Goal: Answer question/provide support: Share knowledge or assist other users

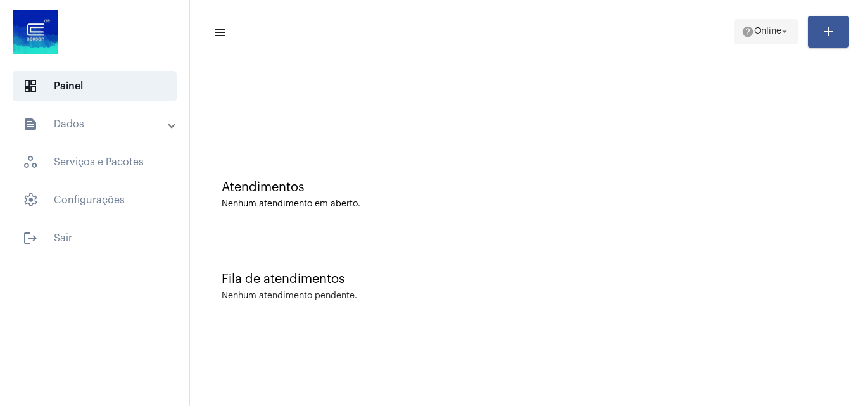
click at [780, 26] on mat-icon "arrow_drop_down" at bounding box center [784, 31] width 11 height 11
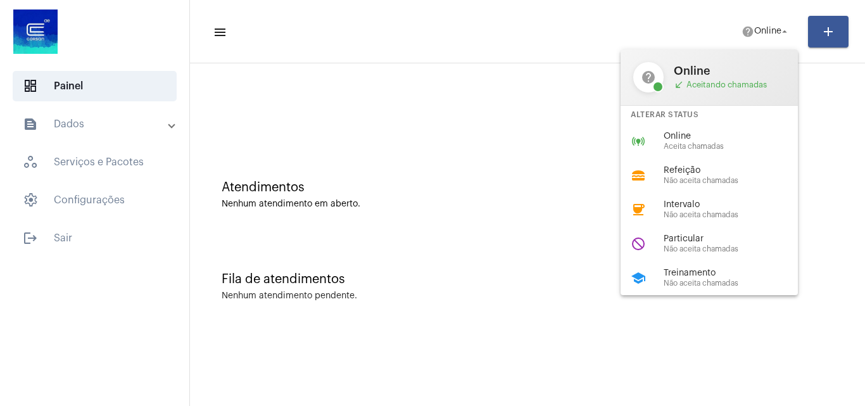
click at [707, 126] on div "online_prediction Online Aceita chamadas" at bounding box center [720, 141] width 198 height 34
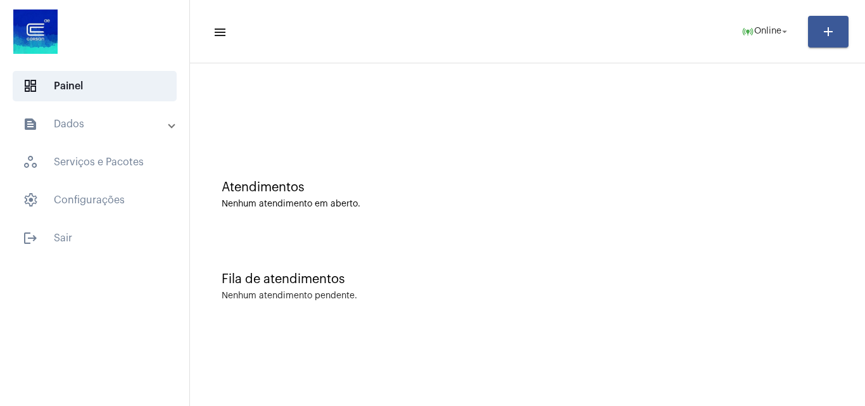
click at [196, 124] on div "Atendimentos Nenhum atendimento em aberto. Fila de atendimentos Nenhum atendime…" at bounding box center [527, 197] width 675 height 269
click at [121, 277] on div "dashboard Painel text_snippet_outlined Dados history_outlined Histórico schedul…" at bounding box center [94, 203] width 189 height 406
click at [166, 341] on div "dashboard Painel text_snippet_outlined Dados history_outlined Histórico schedul…" at bounding box center [94, 203] width 189 height 406
click at [66, 348] on div "dashboard Painel text_snippet_outlined Dados history_outlined Histórico schedul…" at bounding box center [94, 203] width 189 height 406
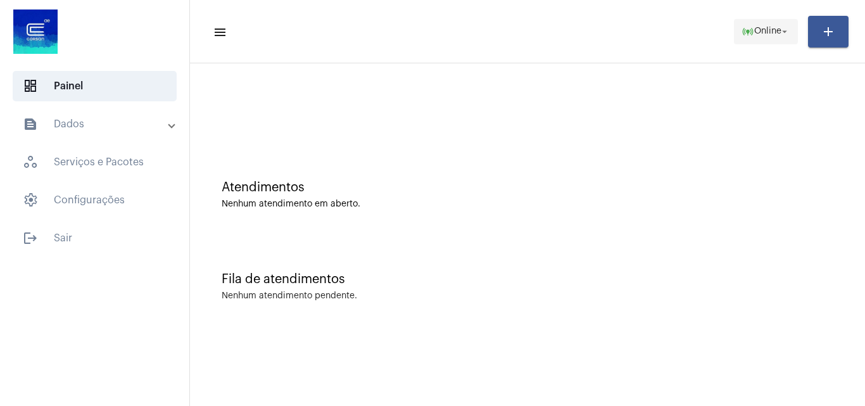
click at [761, 29] on span "Online" at bounding box center [767, 31] width 27 height 9
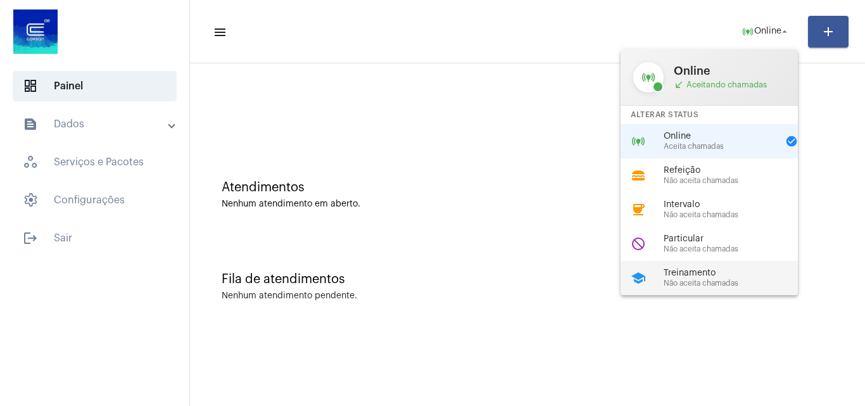
click at [707, 269] on span "Treinamento" at bounding box center [736, 274] width 144 height 10
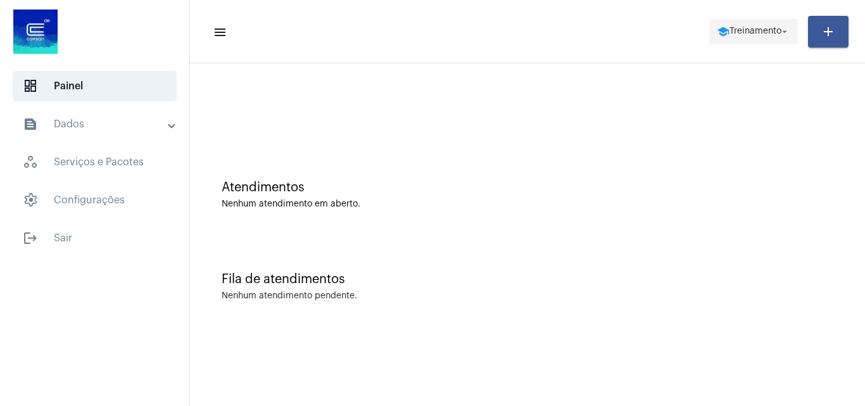
click at [731, 28] on span "Treinamento" at bounding box center [756, 31] width 52 height 9
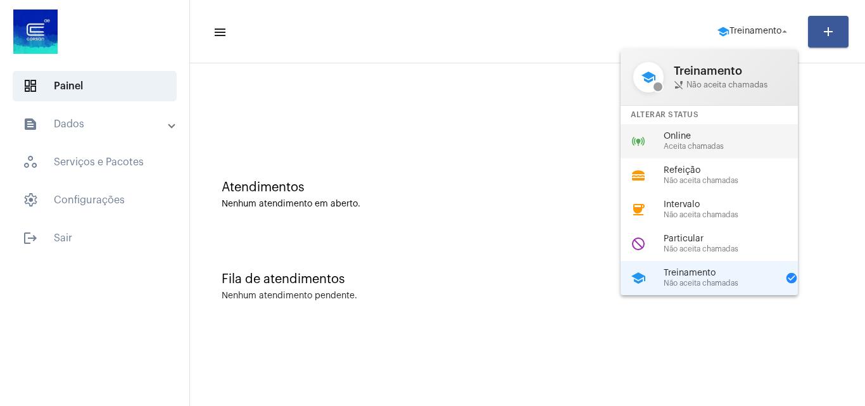
click at [695, 129] on div "online_prediction Online Aceita chamadas" at bounding box center [720, 141] width 198 height 34
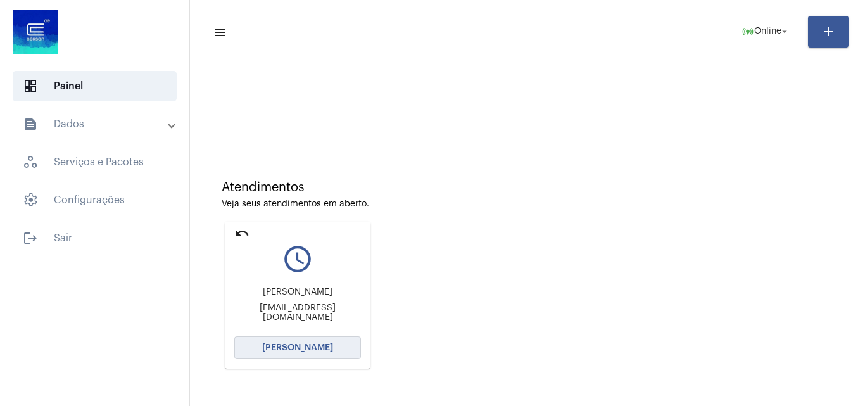
click at [299, 342] on button "[PERSON_NAME]" at bounding box center [297, 347] width 127 height 23
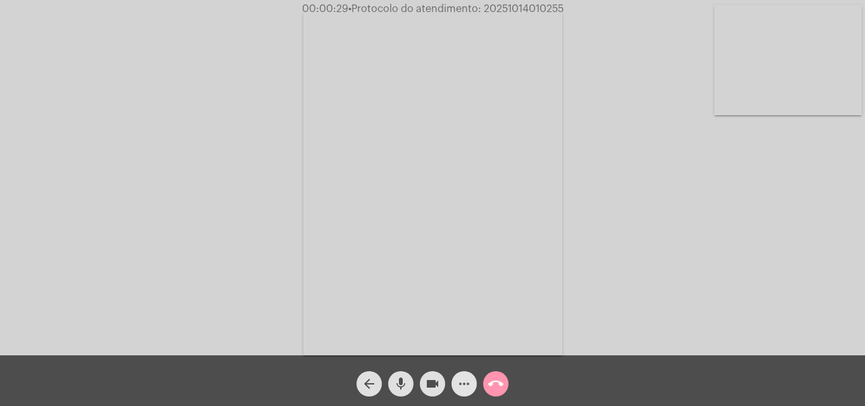
click at [459, 383] on mat-icon "more_horiz" at bounding box center [464, 383] width 15 height 15
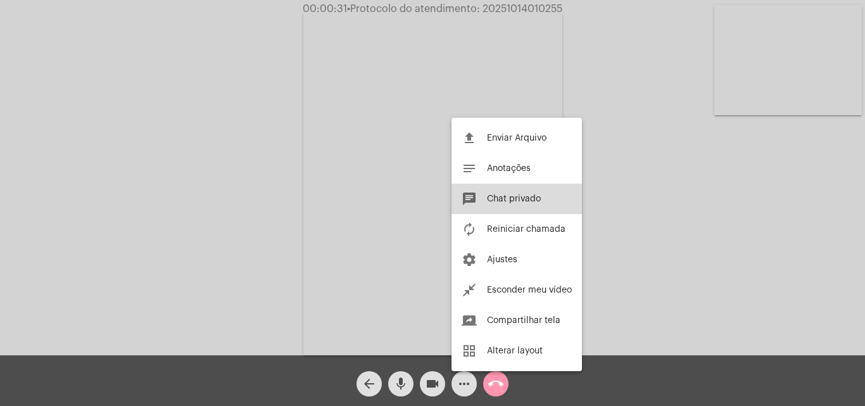
click at [524, 203] on span "Chat privado" at bounding box center [514, 198] width 54 height 9
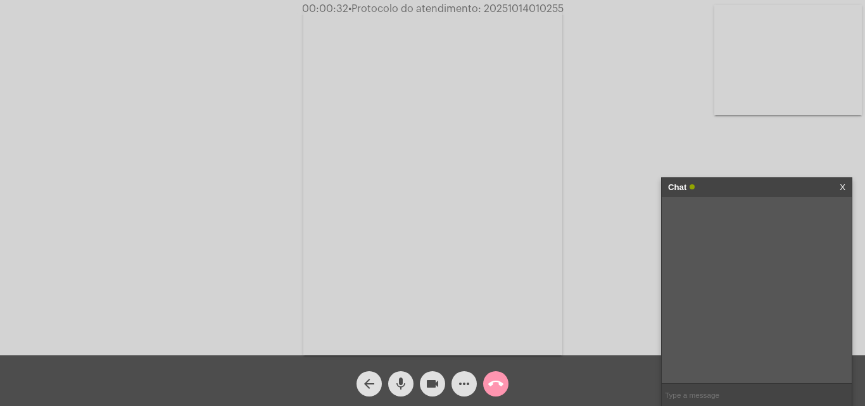
click at [679, 381] on div at bounding box center [757, 290] width 190 height 186
click at [688, 394] on input "text" at bounding box center [757, 395] width 190 height 22
click at [706, 398] on input "text" at bounding box center [757, 395] width 190 height 22
type input "Oi!"
paste input "RG (validade 10 anos) e CPF;"
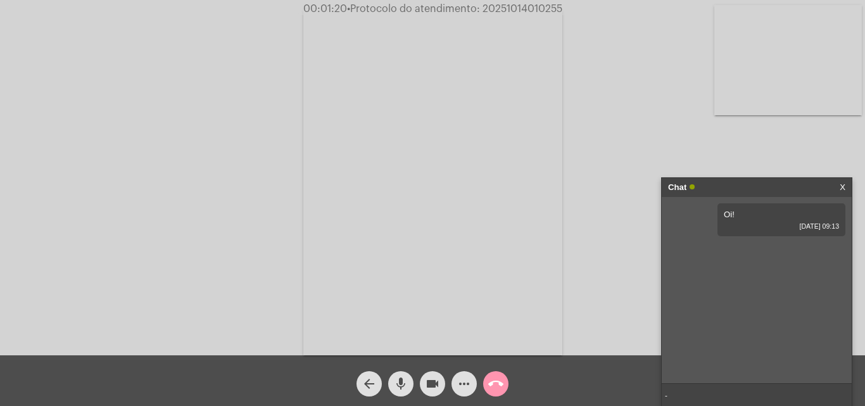
type input "- RG (validade 10 anos) e CPF;"
paste input "E um documento que comprove a posse ou uso do imóvel, que pode ser o contrato d…"
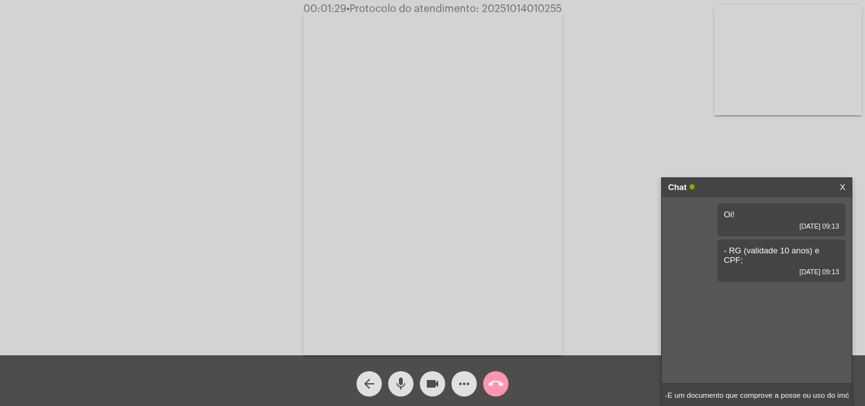
click at [163, 316] on div "Acessando Câmera e Microfone..." at bounding box center [432, 180] width 863 height 355
click at [72, 96] on div "Acessando Câmera e Microfone..." at bounding box center [432, 180] width 863 height 355
click at [763, 397] on input "-E um documento que comprove a posse ou uso do imóvel, que pode ser o contrato …" at bounding box center [757, 395] width 190 height 22
click at [671, 395] on input "-E um documento que comprove a posse ou uso do imóvel, que pode ser o contrato …" at bounding box center [757, 395] width 190 height 22
type input "- E um documento que comprove a posse ou uso do imóvel, que pode ser o contrato…"
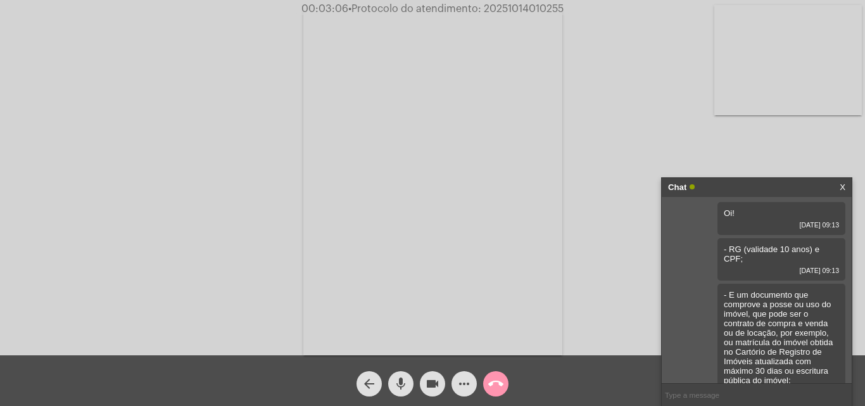
scroll to position [20, 0]
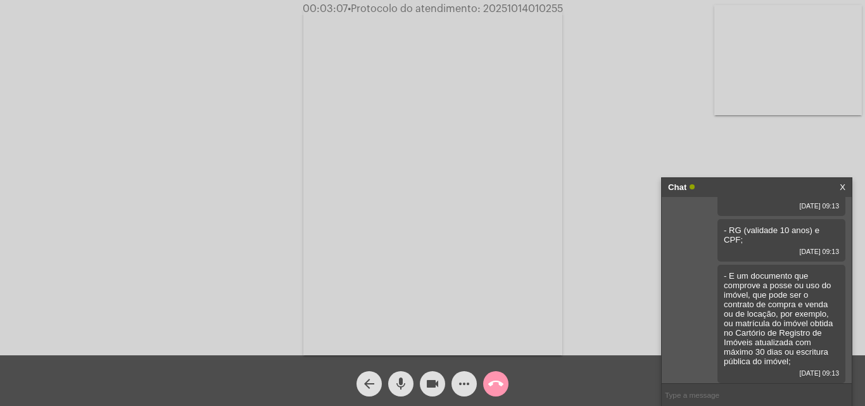
click at [777, 393] on input "text" at bounding box center [757, 395] width 190 height 22
click at [724, 402] on input "text" at bounding box center [757, 395] width 190 height 22
click at [474, 383] on button "more_horiz" at bounding box center [464, 383] width 25 height 25
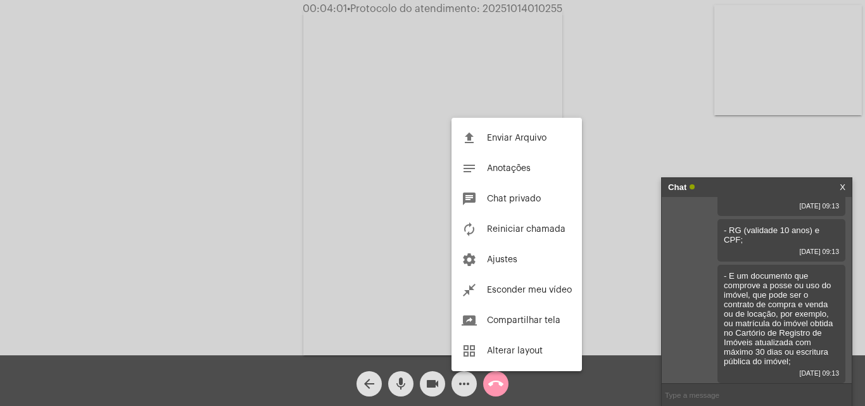
click at [628, 135] on div at bounding box center [432, 203] width 865 height 406
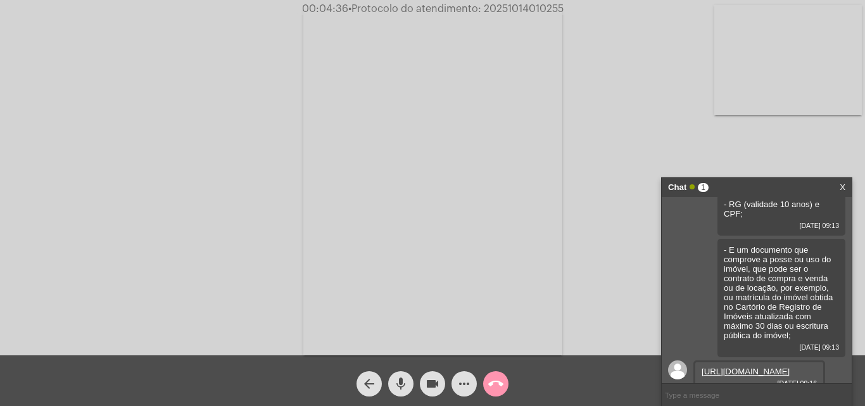
scroll to position [85, 0]
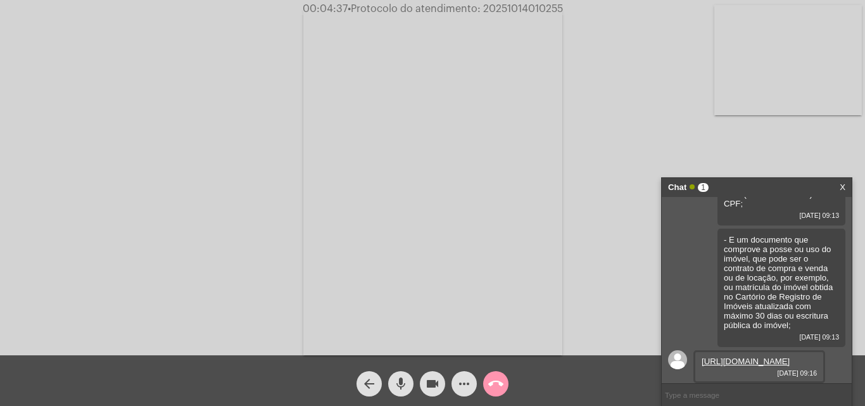
click at [728, 357] on link "[URL][DOMAIN_NAME]" at bounding box center [746, 362] width 88 height 10
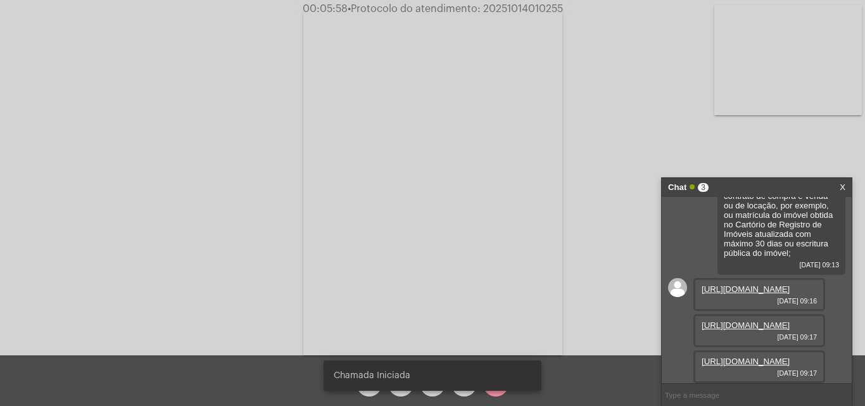
scroll to position [214, 0]
click at [742, 320] on link "[URL][DOMAIN_NAME]" at bounding box center [746, 325] width 88 height 10
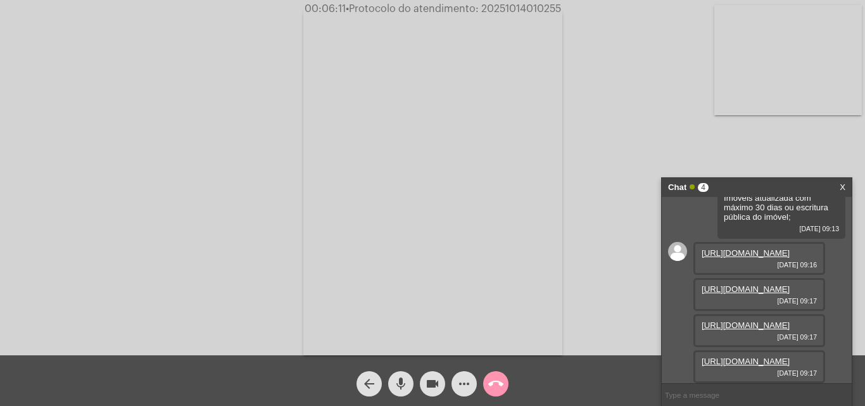
scroll to position [279, 0]
click at [742, 320] on link "[URL][DOMAIN_NAME]" at bounding box center [746, 325] width 88 height 10
click at [730, 357] on link "[URL][DOMAIN_NAME]" at bounding box center [746, 362] width 88 height 10
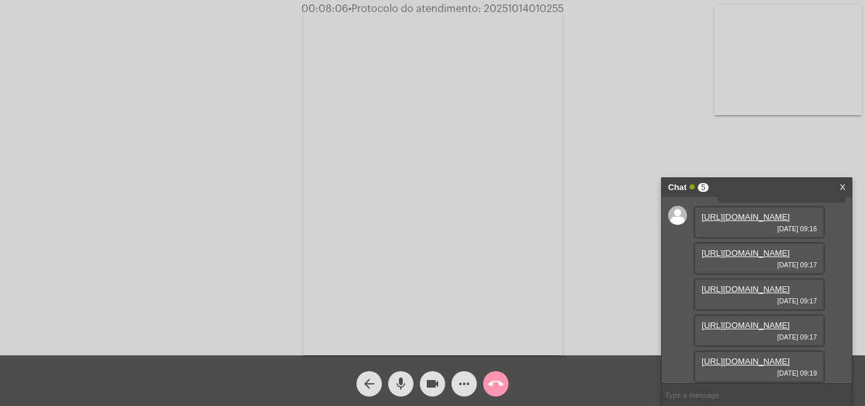
scroll to position [343, 0]
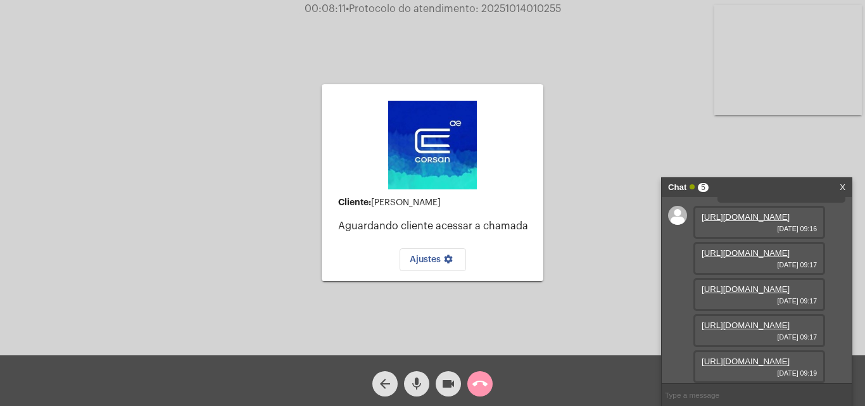
click at [749, 357] on link "[URL][DOMAIN_NAME]" at bounding box center [746, 362] width 88 height 10
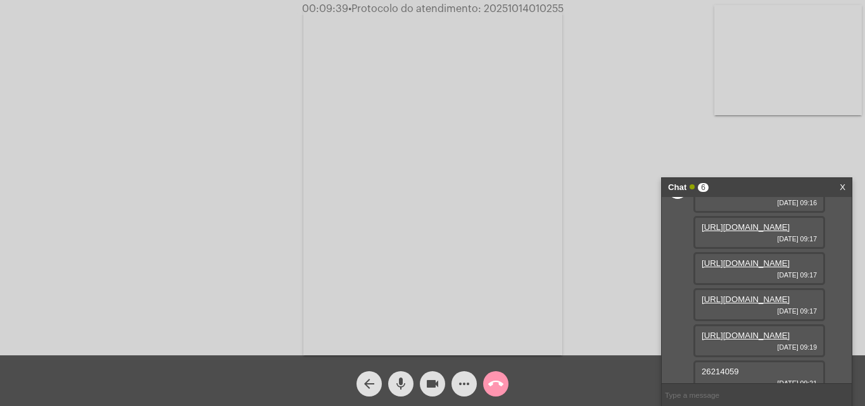
scroll to position [379, 0]
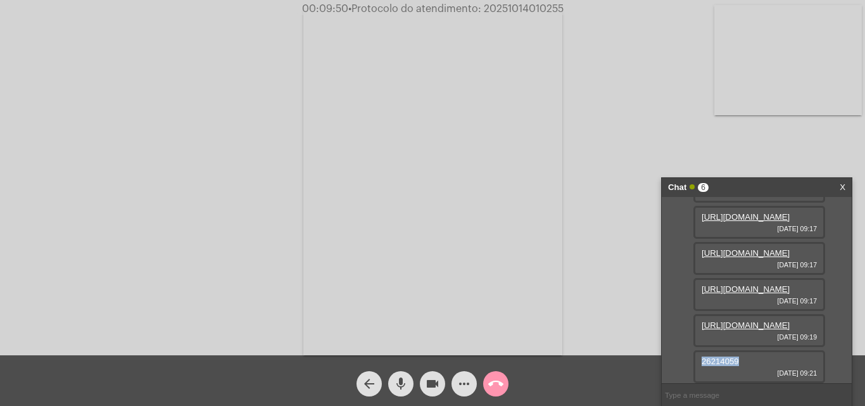
drag, startPoint x: 743, startPoint y: 360, endPoint x: 700, endPoint y: 360, distance: 42.4
click at [700, 360] on div "26214059 [DATE] 09:21" at bounding box center [760, 366] width 132 height 33
copy span "26214059"
click at [440, 377] on mat-icon "videocam" at bounding box center [432, 383] width 15 height 15
click at [414, 381] on div "mic" at bounding box center [401, 381] width 32 height 32
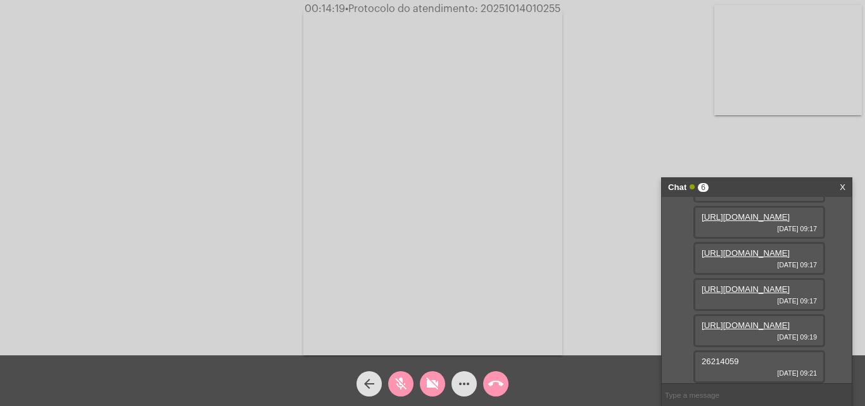
drag, startPoint x: 394, startPoint y: 373, endPoint x: 411, endPoint y: 377, distance: 17.5
click at [402, 373] on span "mic_off" at bounding box center [400, 383] width 15 height 25
click at [426, 379] on mat-icon "videocam_off" at bounding box center [432, 383] width 15 height 15
click at [403, 376] on mat-icon "mic" at bounding box center [400, 383] width 15 height 15
click at [432, 377] on mat-icon "videocam" at bounding box center [432, 383] width 15 height 15
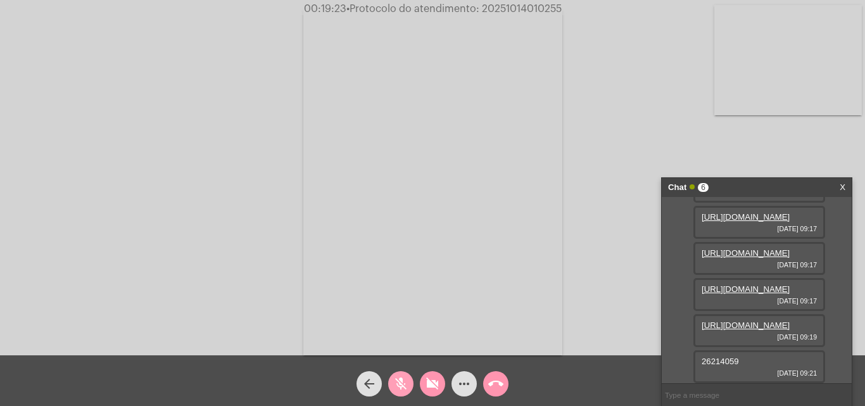
click at [401, 382] on mat-icon "mic_off" at bounding box center [400, 383] width 15 height 15
click at [437, 381] on mat-icon "videocam_off" at bounding box center [432, 383] width 15 height 15
click at [409, 379] on button "mic" at bounding box center [400, 383] width 25 height 25
click at [434, 390] on mat-icon "videocam" at bounding box center [432, 383] width 15 height 15
click at [433, 381] on mat-icon "videocam_off" at bounding box center [432, 383] width 15 height 15
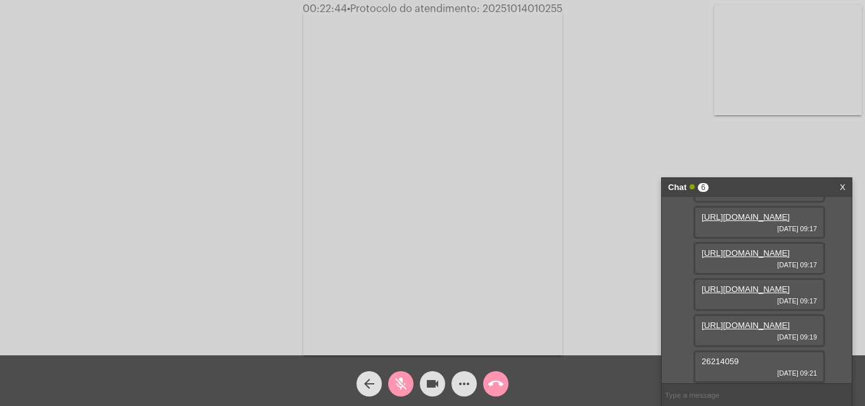
click at [414, 376] on div "mic_off" at bounding box center [401, 381] width 32 height 32
click at [460, 383] on mat-icon "more_horiz" at bounding box center [464, 383] width 15 height 15
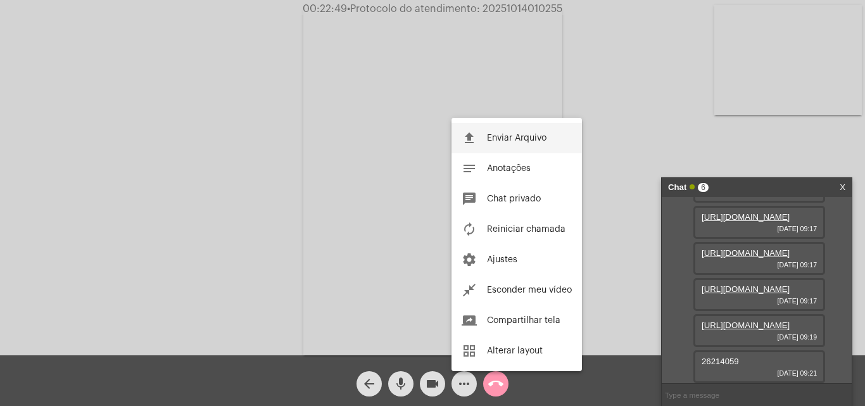
click at [543, 141] on span "Enviar Arquivo" at bounding box center [517, 138] width 60 height 9
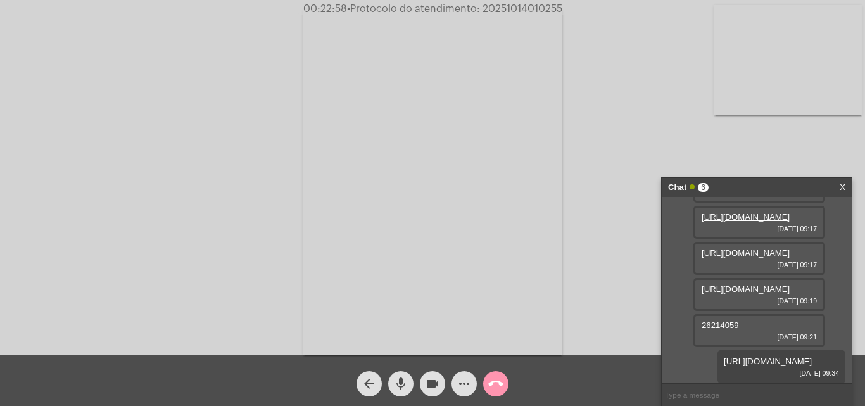
scroll to position [444, 0]
click at [700, 400] on input "text" at bounding box center [757, 395] width 190 height 22
click at [703, 396] on input "text" at bounding box center [757, 395] width 190 height 22
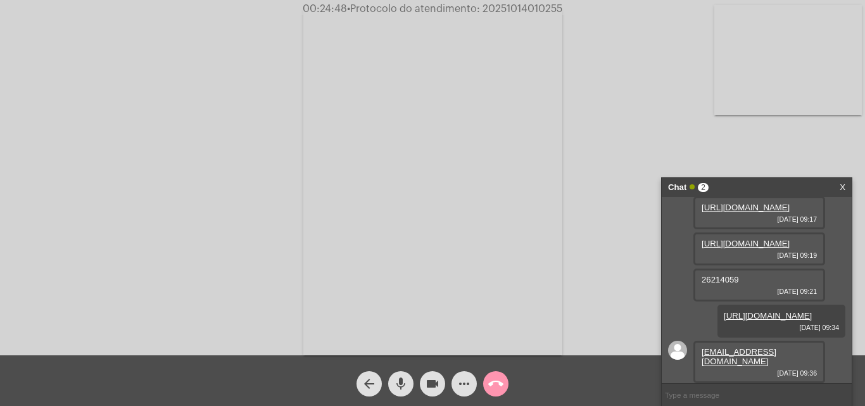
scroll to position [490, 0]
drag, startPoint x: 724, startPoint y: 366, endPoint x: 697, endPoint y: 349, distance: 31.6
click at [697, 349] on div "[EMAIL_ADDRESS][DOMAIN_NAME] [DATE] 09:36" at bounding box center [760, 362] width 132 height 42
copy link "[EMAIL_ADDRESS][DOMAIN_NAME]"
click at [459, 384] on mat-icon "more_horiz" at bounding box center [464, 383] width 15 height 15
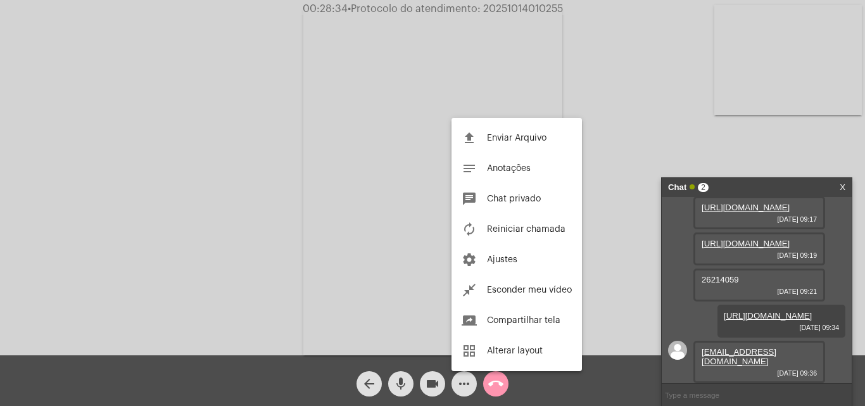
click at [497, 378] on div at bounding box center [432, 203] width 865 height 406
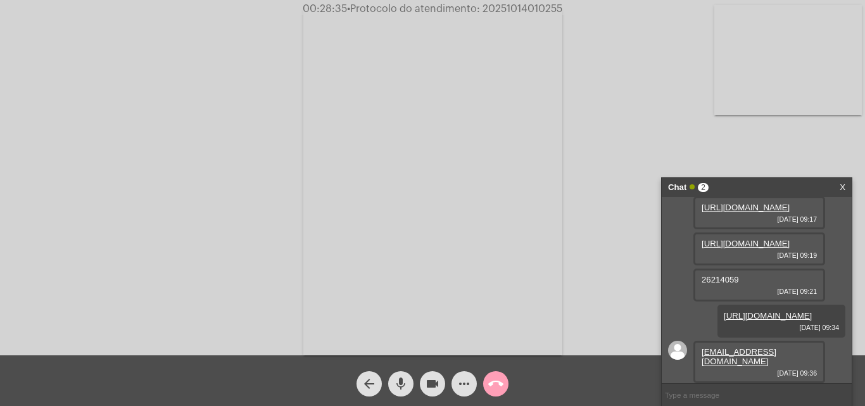
click at [497, 379] on mat-icon "call_end" at bounding box center [495, 383] width 15 height 15
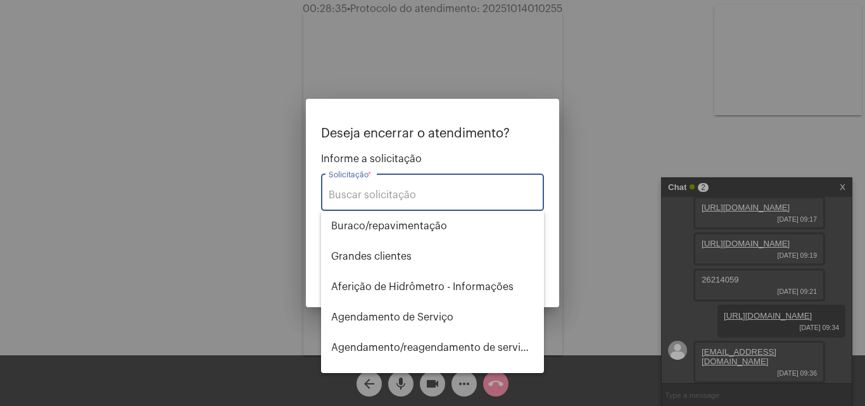
click at [486, 187] on div "Solicitação *" at bounding box center [433, 191] width 208 height 40
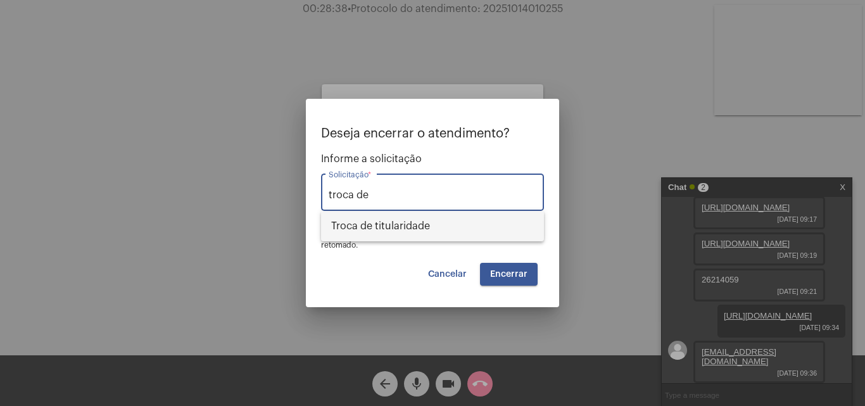
click at [441, 231] on span "Troca de titularidade" at bounding box center [432, 226] width 203 height 30
type input "Troca de titularidade"
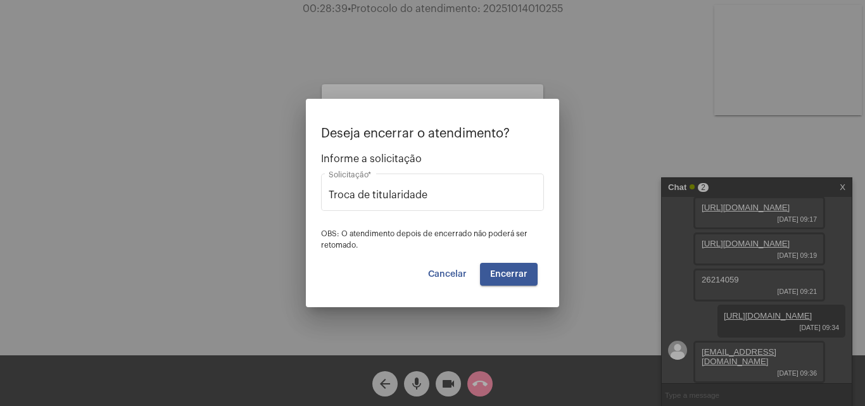
click at [501, 262] on div "Deseja encerrar o atendimento? Informe a solicitação Troca de titularidade Soli…" at bounding box center [432, 206] width 223 height 159
click at [501, 264] on button "Encerrar" at bounding box center [509, 274] width 58 height 23
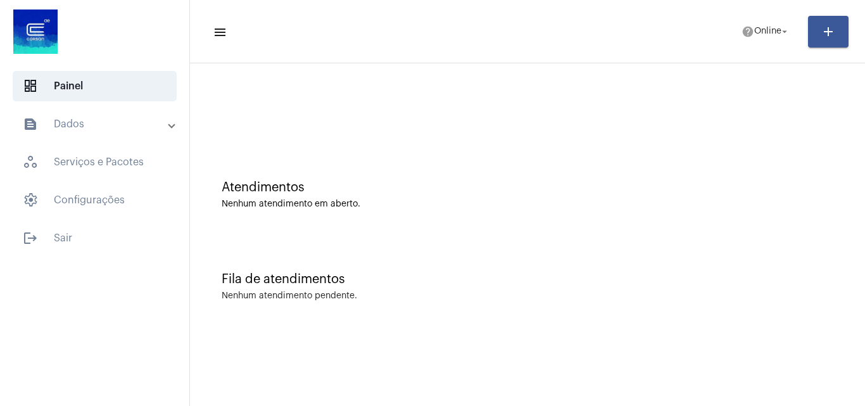
click at [105, 118] on mat-panel-title "text_snippet_outlined Dados" at bounding box center [96, 124] width 146 height 15
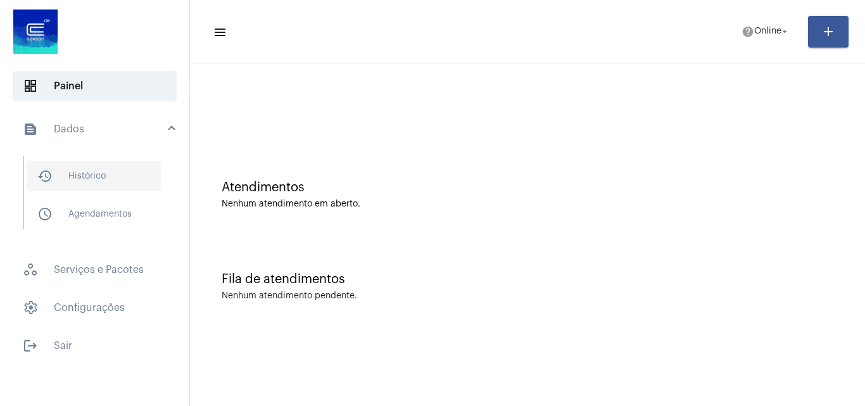
click at [125, 163] on span "history_outlined Histórico" at bounding box center [94, 176] width 134 height 30
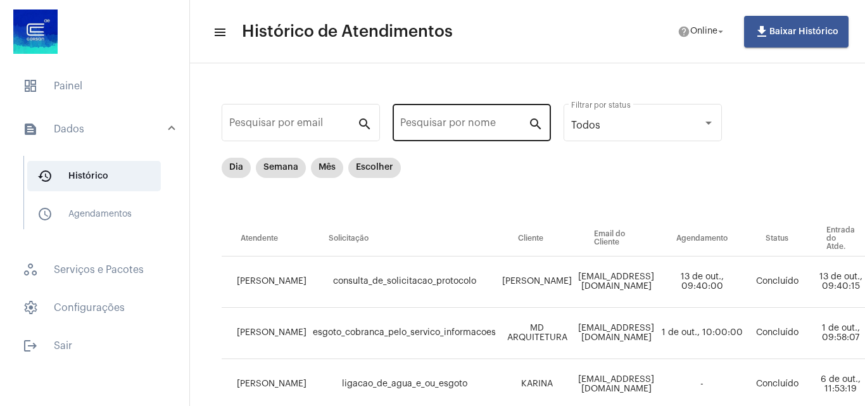
click at [476, 113] on div "Pesquisar por nome" at bounding box center [464, 121] width 128 height 40
click at [482, 139] on div "Pesquisar por nome" at bounding box center [464, 121] width 128 height 40
type input "keila"
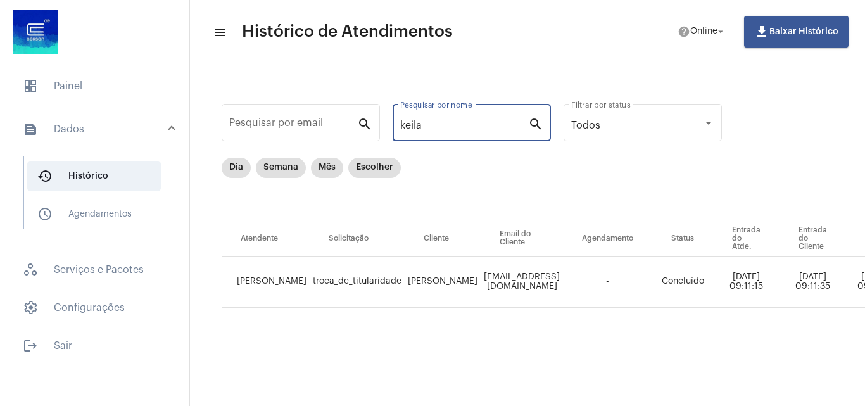
scroll to position [0, 590]
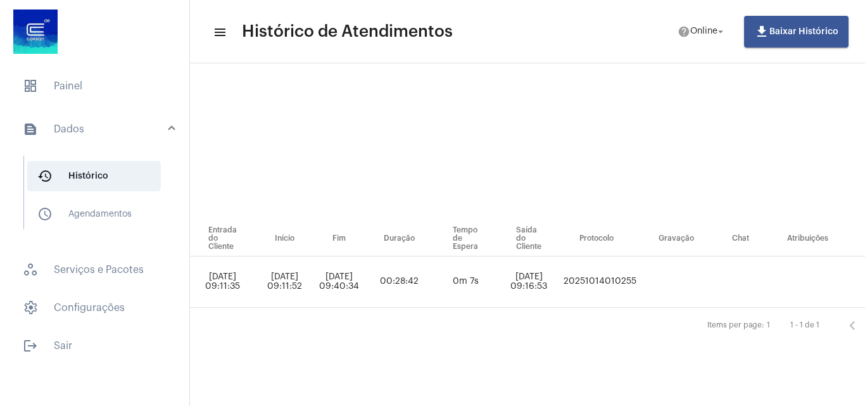
drag, startPoint x: 599, startPoint y: 274, endPoint x: 714, endPoint y: 283, distance: 115.7
click at [714, 283] on tr "[PERSON_NAME] troca_de_titularidade [PERSON_NAME] [EMAIL_ADDRESS][DOMAIN_NAME] …" at bounding box center [263, 282] width 1264 height 51
copy td "20251014010255"
click at [83, 90] on span "dashboard Painel" at bounding box center [95, 86] width 164 height 30
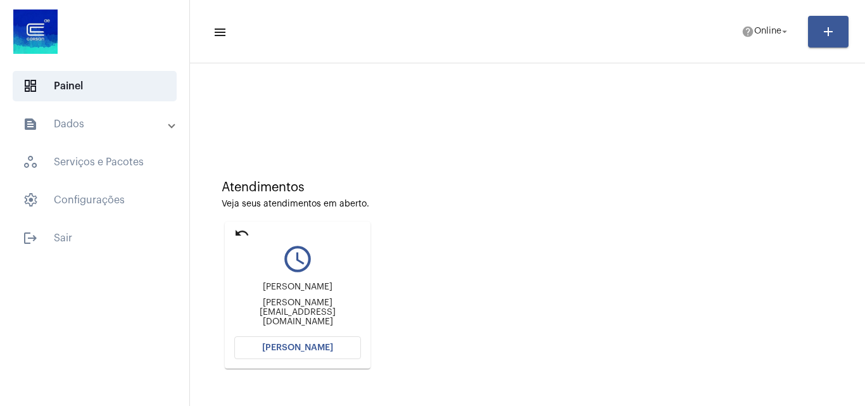
click at [302, 352] on span "[PERSON_NAME]" at bounding box center [297, 347] width 71 height 9
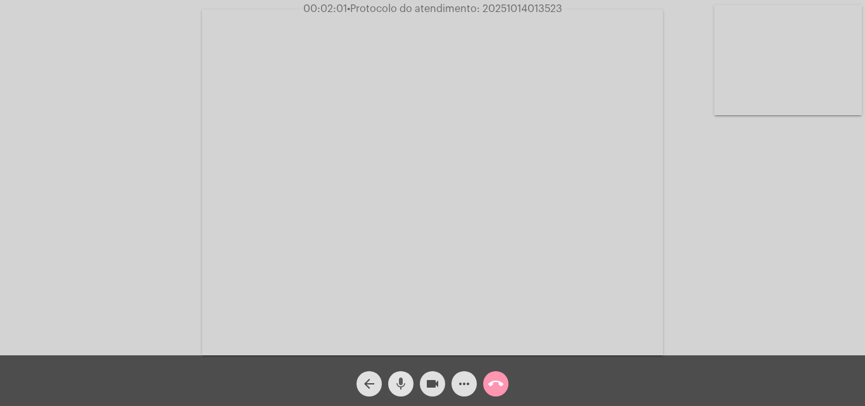
click at [403, 391] on mat-icon "mic" at bounding box center [400, 383] width 15 height 15
click at [421, 395] on div "videocam" at bounding box center [433, 381] width 32 height 32
click at [439, 390] on mat-icon "videocam_off" at bounding box center [432, 383] width 15 height 15
click at [394, 386] on mat-icon "mic_off" at bounding box center [400, 383] width 15 height 15
click at [503, 385] on mat-icon "call_end" at bounding box center [495, 383] width 15 height 15
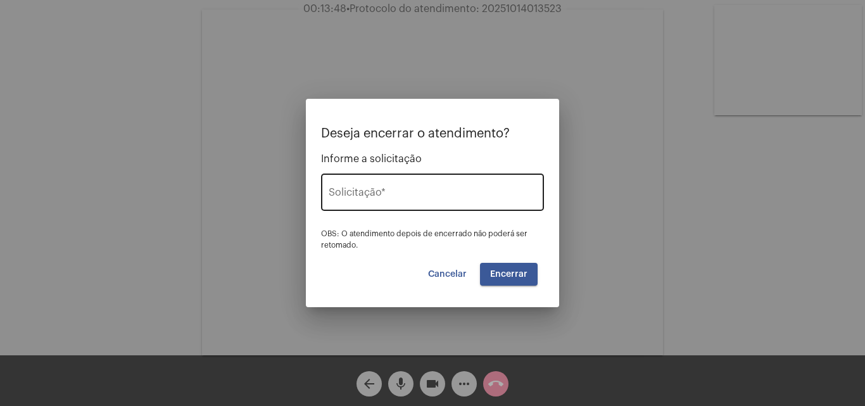
click at [491, 196] on input "Solicitação *" at bounding box center [433, 194] width 208 height 11
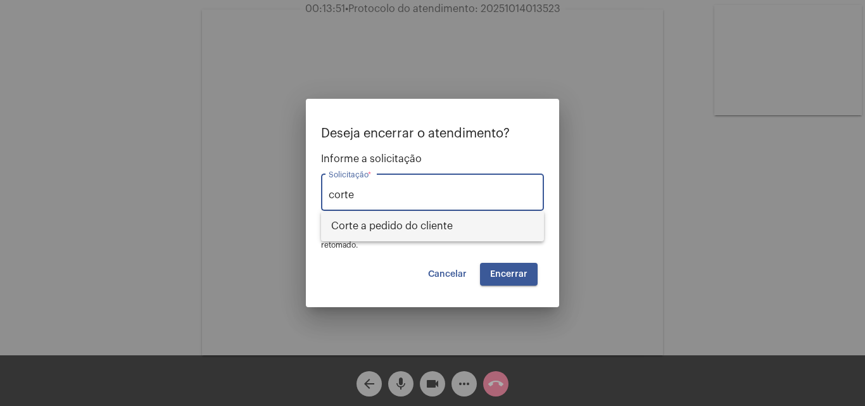
type input "corte"
click at [502, 219] on span "Corte a pedido do cliente" at bounding box center [432, 226] width 203 height 30
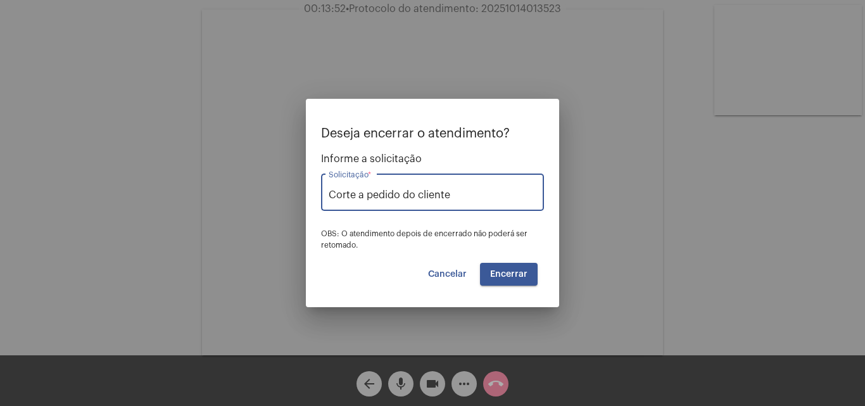
click at [509, 274] on span "Encerrar" at bounding box center [508, 274] width 37 height 9
click at [494, 279] on button "Encerrar" at bounding box center [509, 274] width 58 height 23
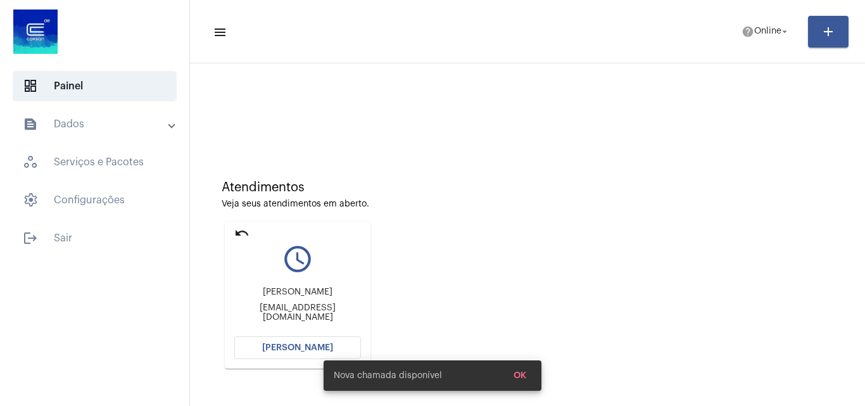
click at [298, 355] on button "[PERSON_NAME]" at bounding box center [297, 347] width 127 height 23
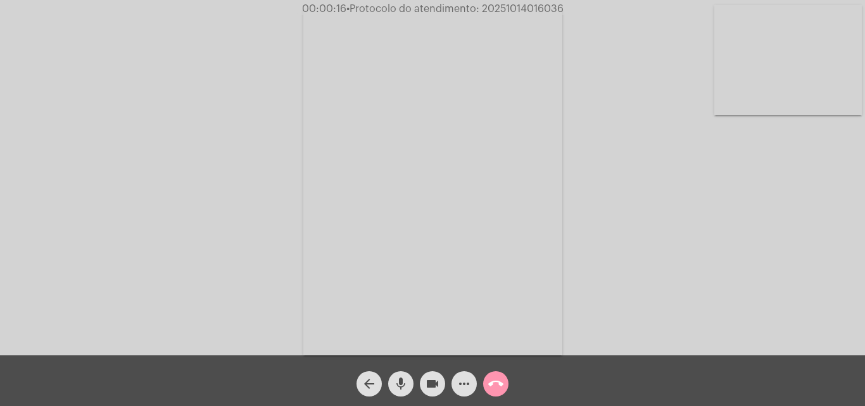
click at [463, 391] on mat-icon "more_horiz" at bounding box center [464, 383] width 15 height 15
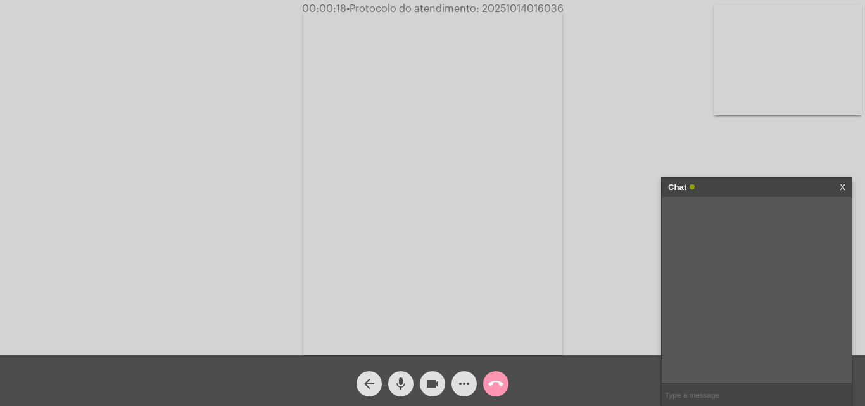
click at [680, 394] on input "text" at bounding box center [757, 395] width 190 height 22
type input "Oi!"
paste input "RG (validade 10 anos) e CPF;"
type input "-RG (validade 10 anos) e CPF;"
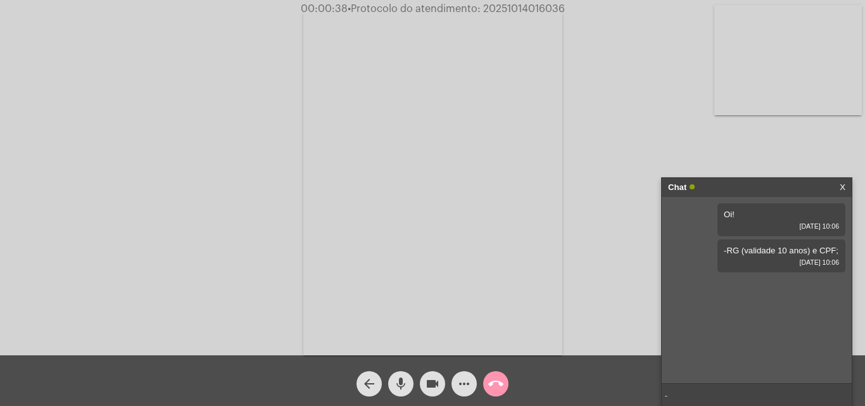
paste input "E um documento que comprove a posse ou uso do imóvel, que pode ser o contrato d…"
type input "- E um documento que comprove a posse ou uso do imóvel, que pode ser o contrato…"
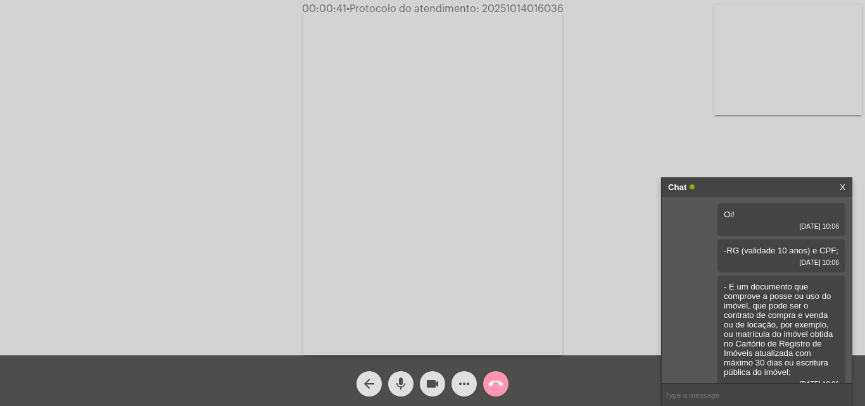
scroll to position [11, 0]
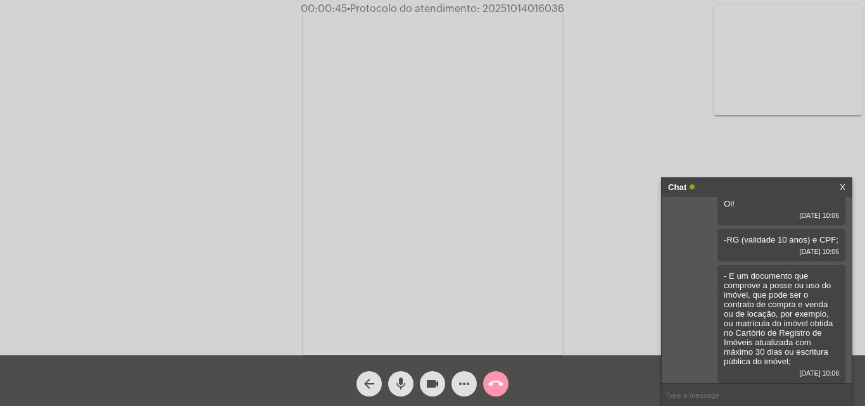
click at [677, 393] on input "text" at bounding box center [757, 395] width 190 height 22
paste input "Se for [PERSON_NAME], apresentar também CNPJ e Contrato Social registrado na Ju…"
type input "- Se for [PERSON_NAME], apresentar também CNPJ e Contrato Social registrado na …"
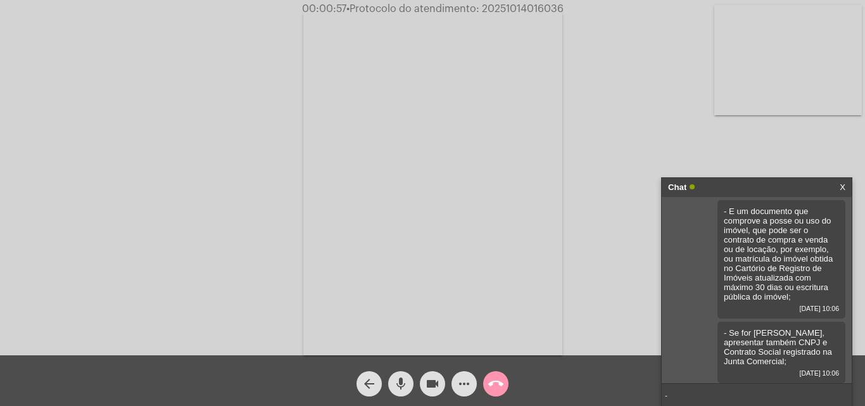
paste input "Em caso de óbito do proprietário, deve ser apresentado o atestado de óbito."
type input "- Em caso de óbito do proprietário, deve ser apresentado o atestado de óbito.."
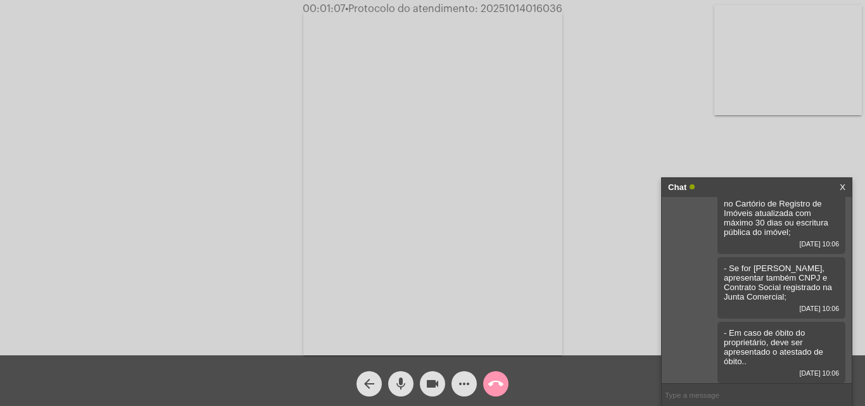
click at [466, 387] on mat-icon "more_horiz" at bounding box center [464, 383] width 15 height 15
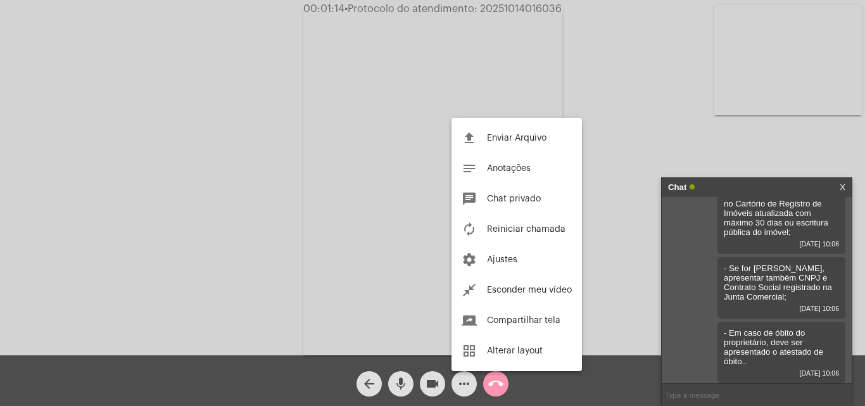
click at [616, 82] on div at bounding box center [432, 203] width 865 height 406
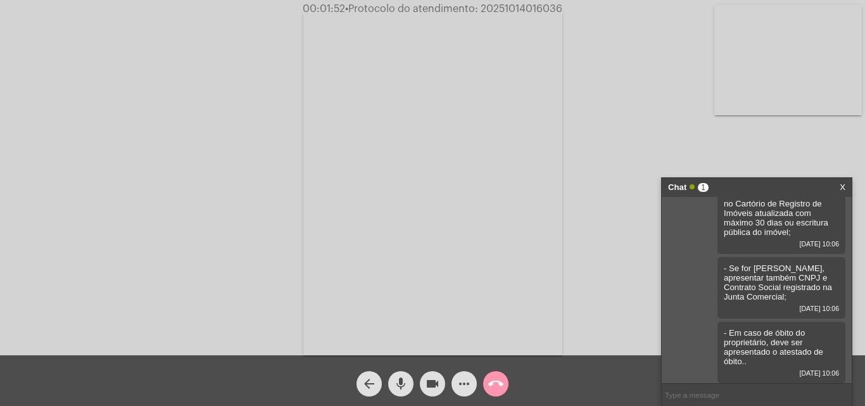
scroll to position [205, 0]
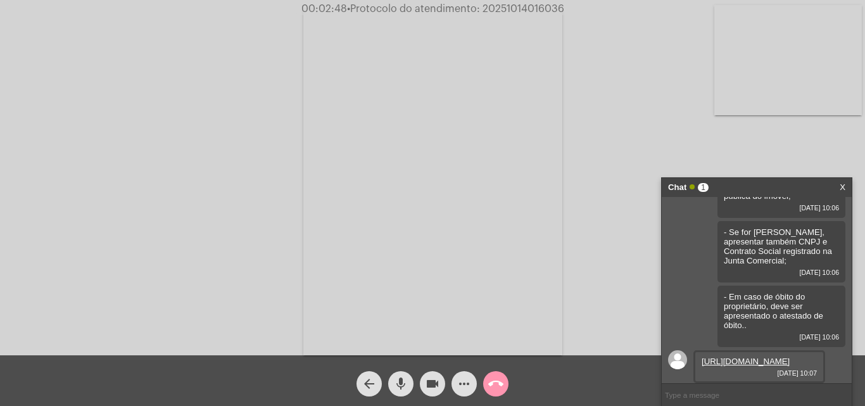
click at [717, 386] on input "text" at bounding box center [757, 395] width 190 height 22
click at [749, 357] on link "[URL][DOMAIN_NAME]" at bounding box center [746, 362] width 88 height 10
click at [684, 259] on div "Oi! [DATE] 10:06 -RG (validade 10 anos) e CPF; [DATE] 10:06 - E um documento qu…" at bounding box center [757, 290] width 190 height 186
click at [723, 175] on app-call "00:03:57 • Protocolo do atendimento: 20251014016036 Acessando Câmera e Microfon…" at bounding box center [432, 203] width 865 height 406
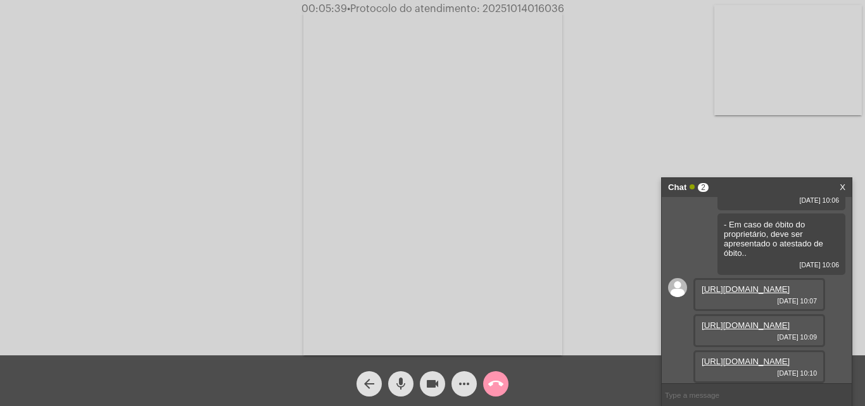
scroll to position [334, 0]
click at [435, 378] on mat-icon "videocam" at bounding box center [432, 383] width 15 height 15
click at [414, 380] on div "mic" at bounding box center [401, 381] width 32 height 32
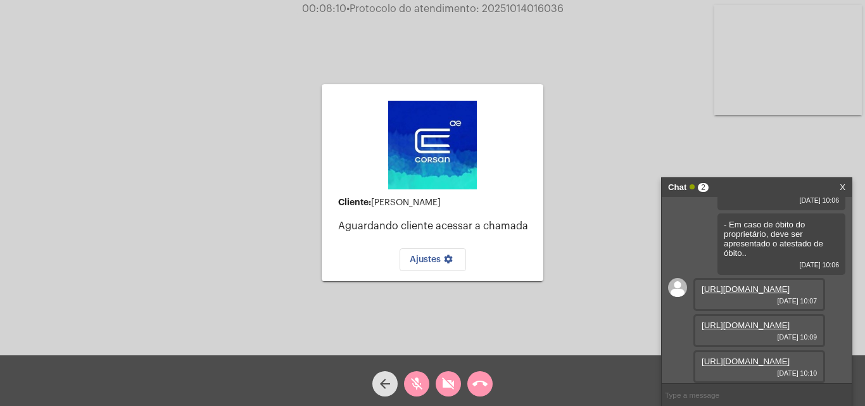
click at [763, 320] on link "[URL][DOMAIN_NAME]" at bounding box center [746, 325] width 88 height 10
click at [742, 357] on link "[URL][DOMAIN_NAME]" at bounding box center [746, 362] width 88 height 10
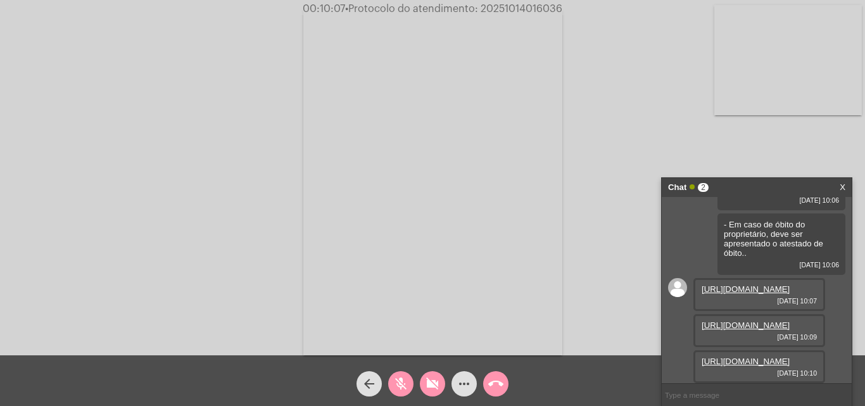
click at [404, 388] on mat-icon "mic_off" at bounding box center [400, 383] width 15 height 15
click at [422, 387] on button "videocam_off" at bounding box center [432, 383] width 25 height 25
click at [466, 379] on mat-icon "more_horiz" at bounding box center [464, 383] width 15 height 15
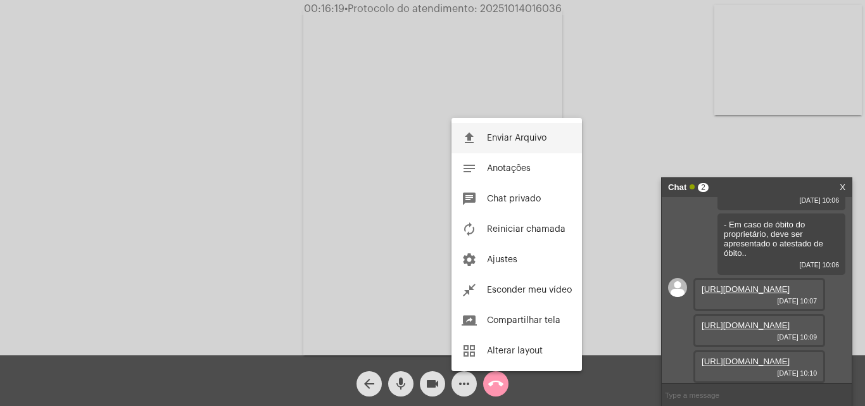
click at [519, 141] on span "Enviar Arquivo" at bounding box center [517, 138] width 60 height 9
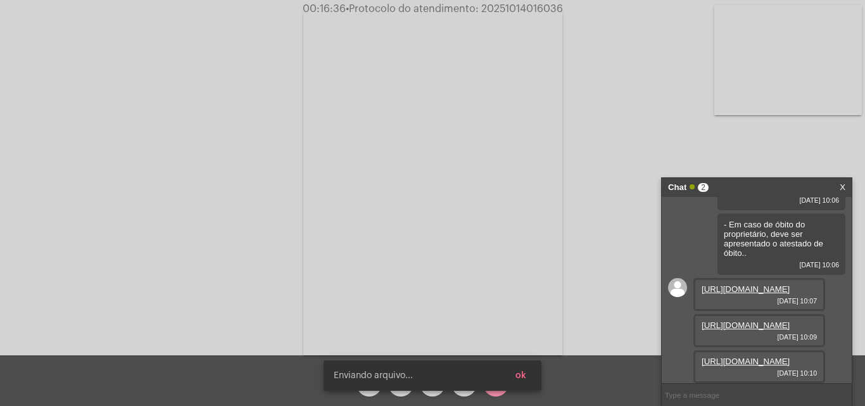
click at [523, 378] on span "ok" at bounding box center [521, 375] width 11 height 9
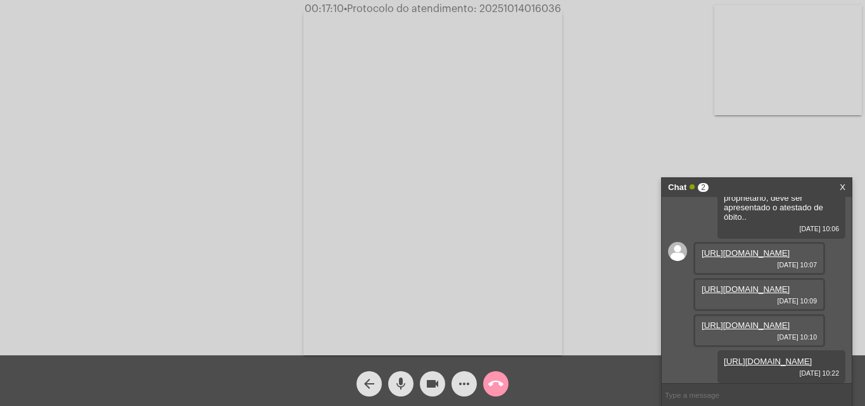
scroll to position [398, 0]
click at [473, 389] on button "more_horiz" at bounding box center [464, 383] width 25 height 25
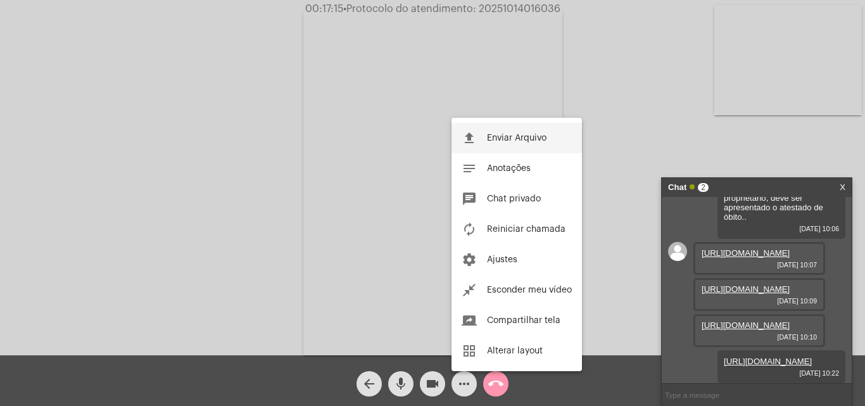
click at [557, 140] on button "file_upload Enviar Arquivo" at bounding box center [517, 138] width 130 height 30
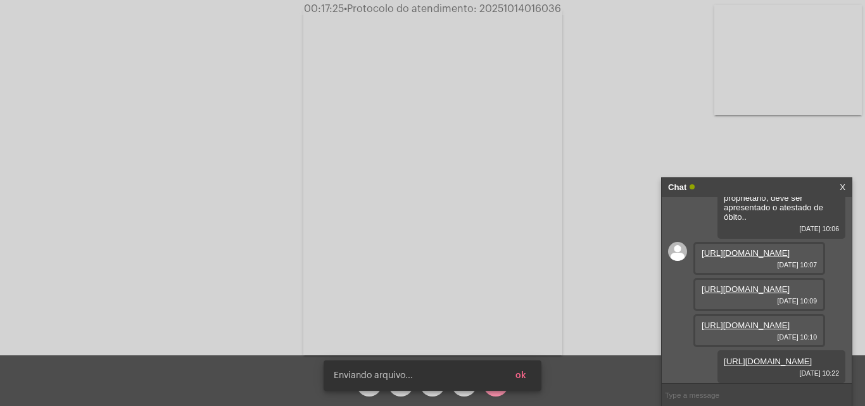
click at [787, 384] on input "text" at bounding box center [757, 395] width 190 height 22
type input "CONTRATO DE ADESÃO"
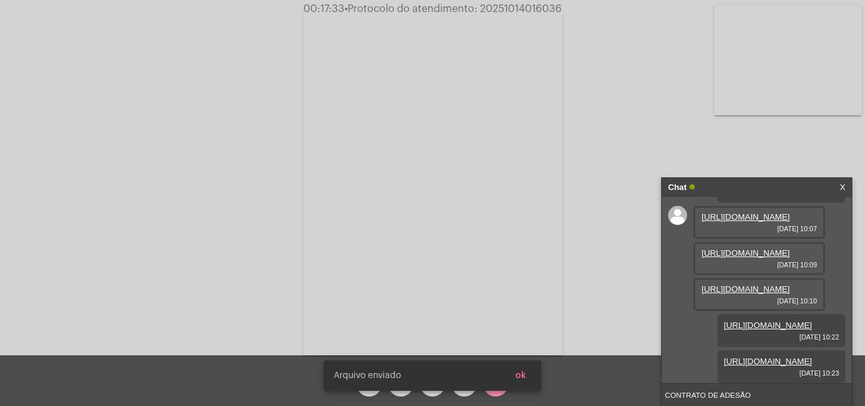
click at [773, 396] on input "CONTRATO DE ADESÃO" at bounding box center [757, 395] width 190 height 22
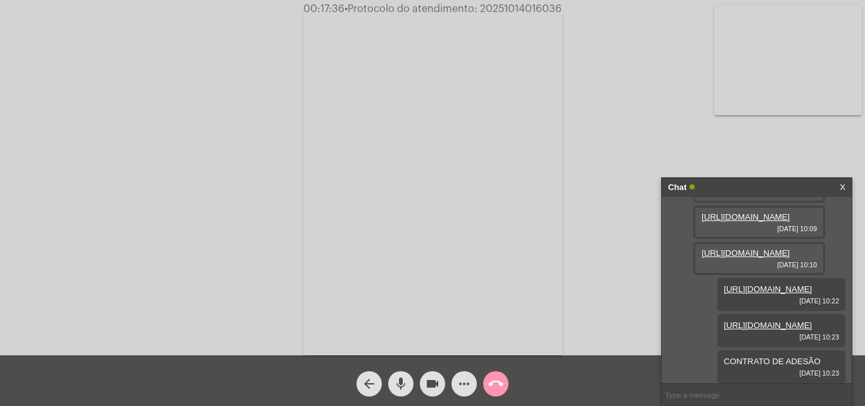
scroll to position [499, 0]
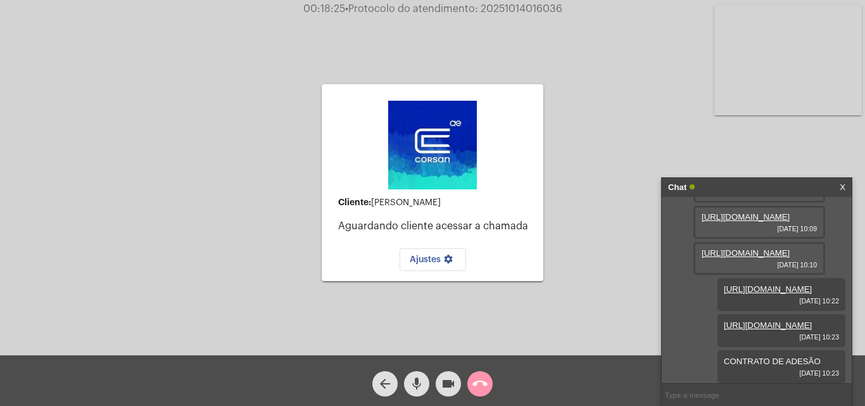
click at [714, 403] on input "text" at bounding box center [757, 395] width 190 height 22
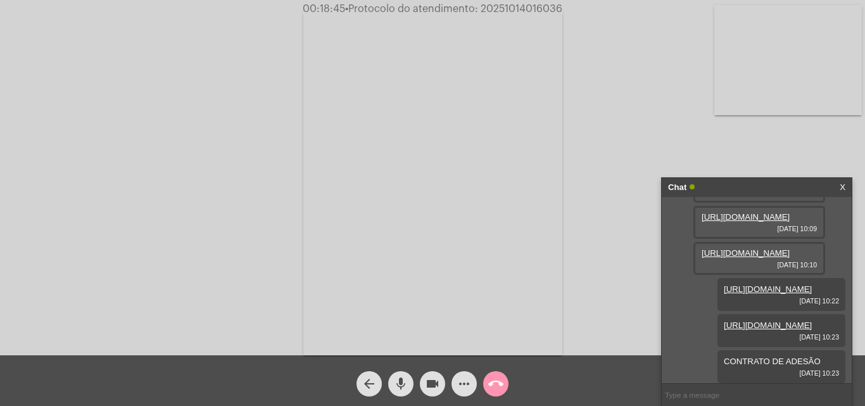
click at [747, 391] on input "text" at bounding box center [757, 395] width 190 height 22
click at [643, 258] on div "Acessando Câmera e Microfone..." at bounding box center [432, 180] width 863 height 355
click at [461, 384] on mat-icon "more_horiz" at bounding box center [464, 383] width 15 height 15
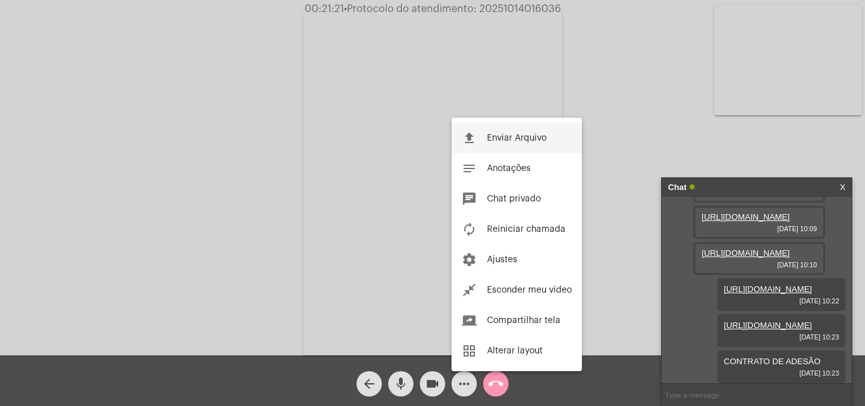
click at [535, 139] on span "Enviar Arquivo" at bounding box center [517, 138] width 60 height 9
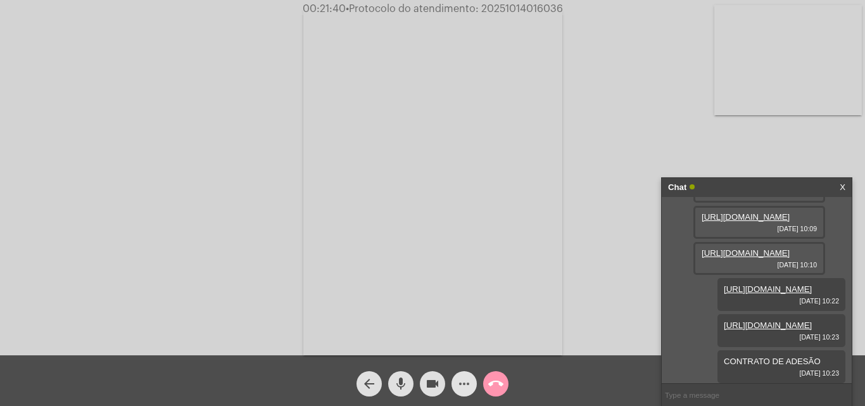
click at [464, 375] on span "more_horiz" at bounding box center [464, 383] width 15 height 25
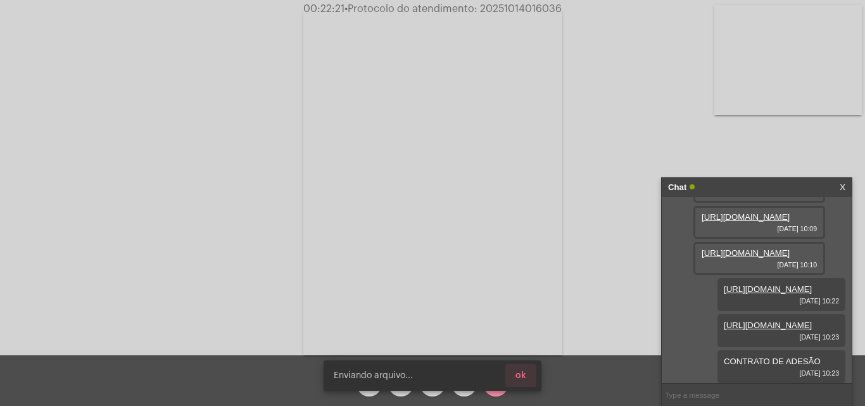
click at [533, 370] on button "ok" at bounding box center [520, 375] width 31 height 23
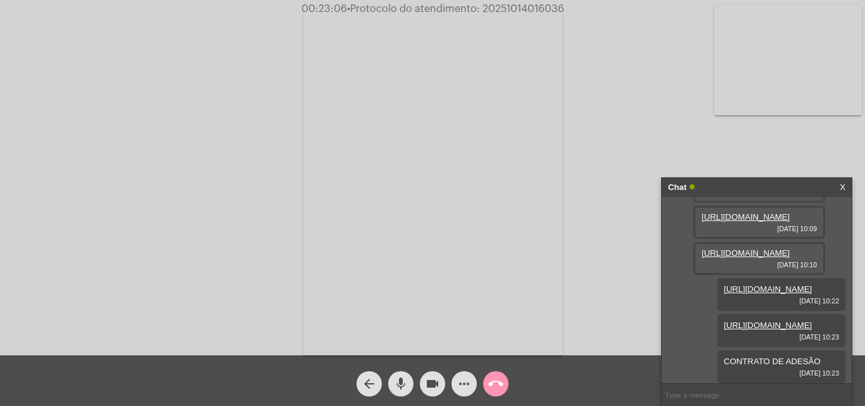
click at [461, 384] on mat-icon "more_horiz" at bounding box center [464, 383] width 15 height 15
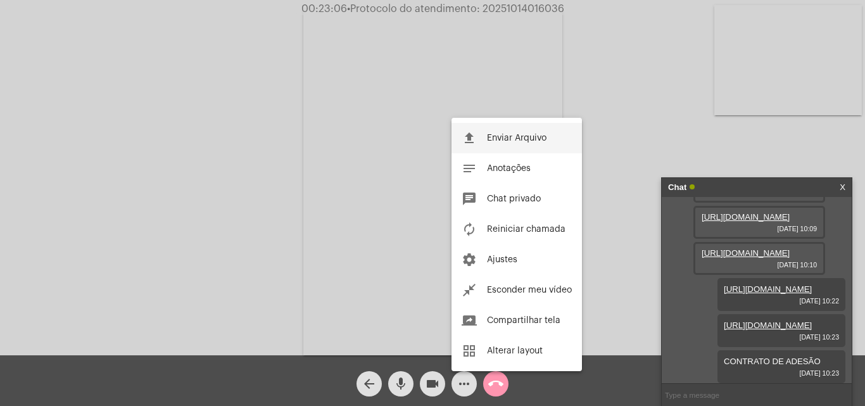
click at [543, 137] on span "Enviar Arquivo" at bounding box center [517, 138] width 60 height 9
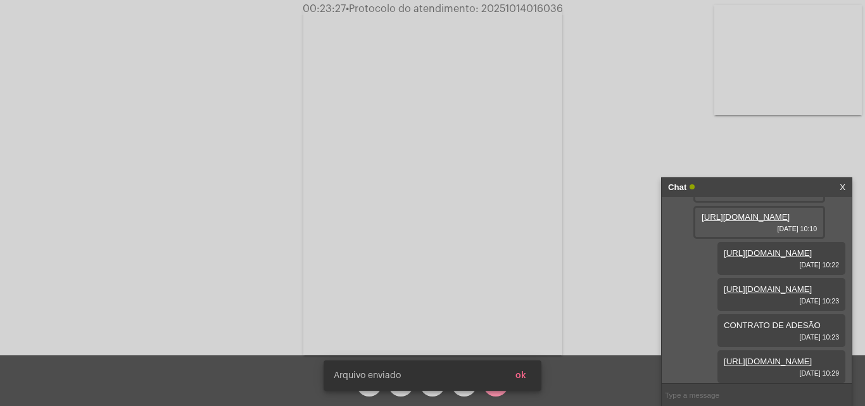
click at [602, 398] on div "arrow_back mic videocam more_horiz call_end" at bounding box center [432, 380] width 865 height 51
click at [519, 376] on span "ok" at bounding box center [521, 375] width 11 height 9
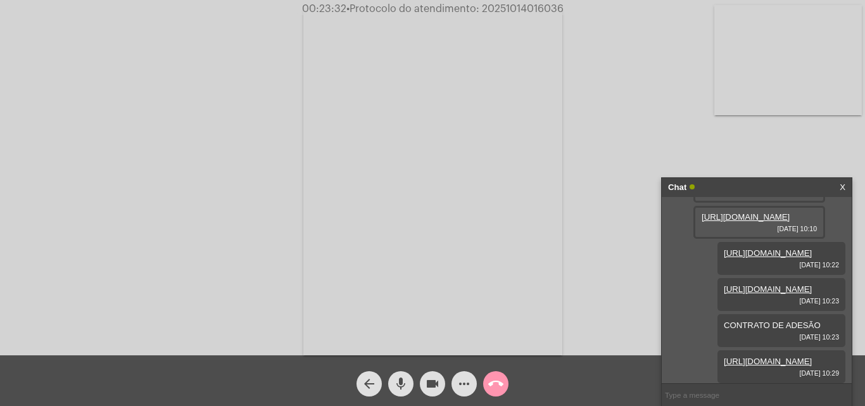
click at [502, 379] on mat-icon "call_end" at bounding box center [495, 383] width 15 height 15
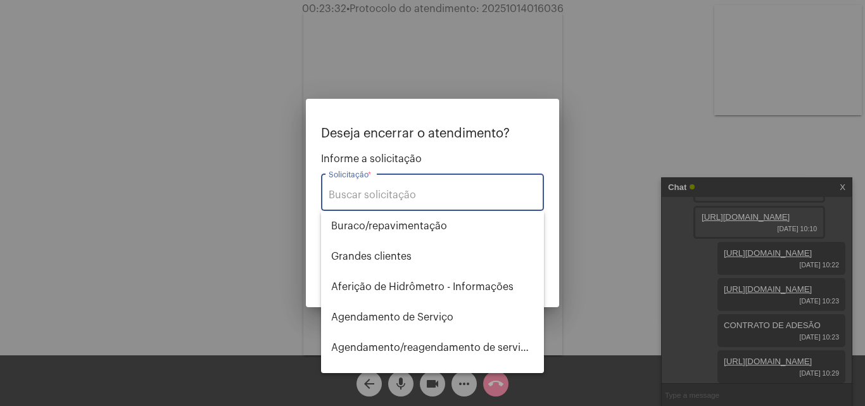
click at [678, 236] on div at bounding box center [432, 203] width 865 height 406
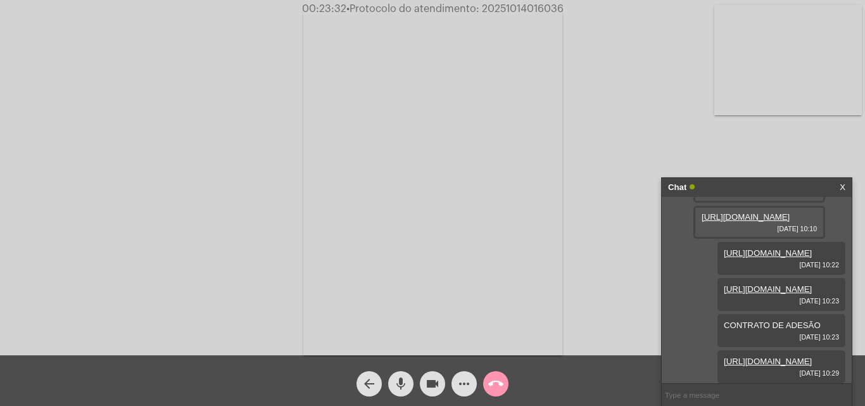
click at [464, 377] on mat-icon "more_horiz" at bounding box center [464, 383] width 15 height 15
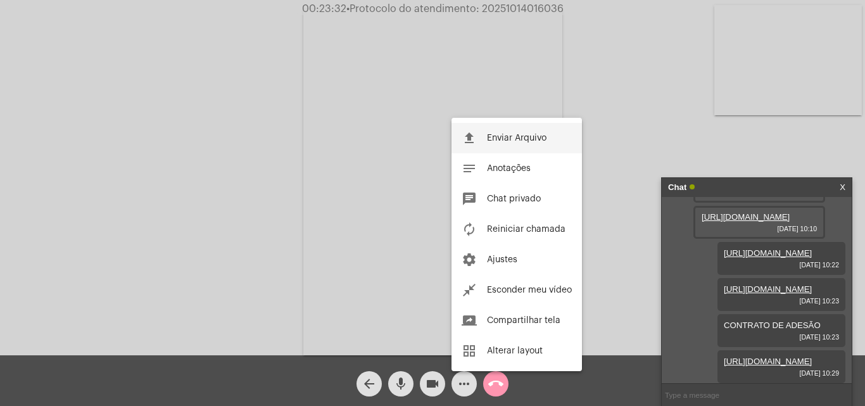
click at [559, 139] on button "file_upload Enviar Arquivo" at bounding box center [517, 138] width 130 height 30
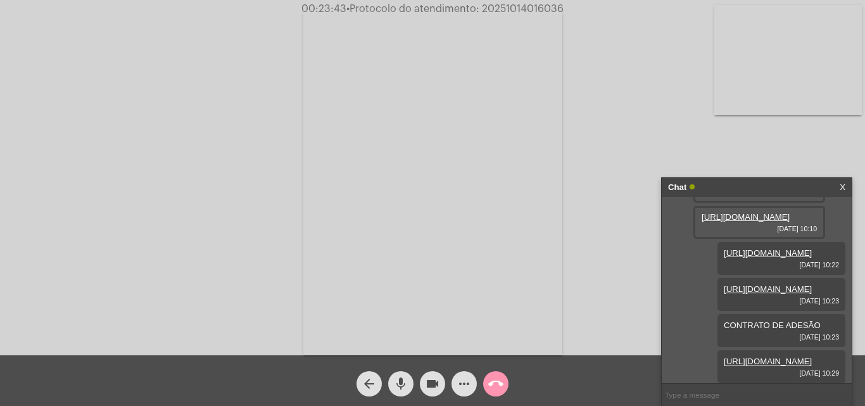
scroll to position [564, 0]
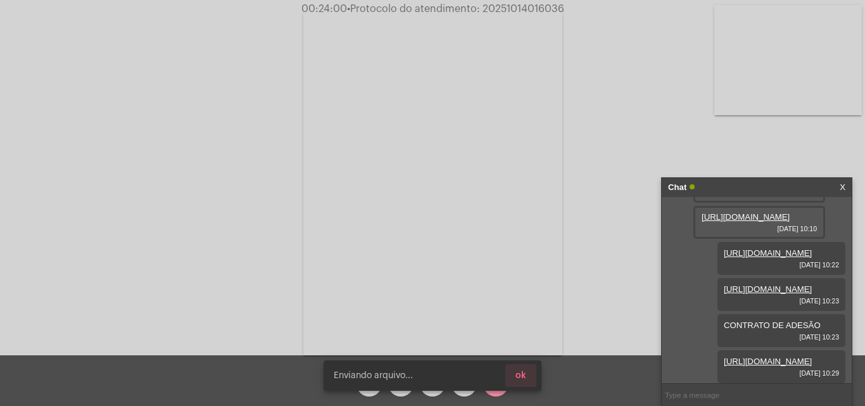
click at [528, 376] on button "ok" at bounding box center [520, 375] width 31 height 23
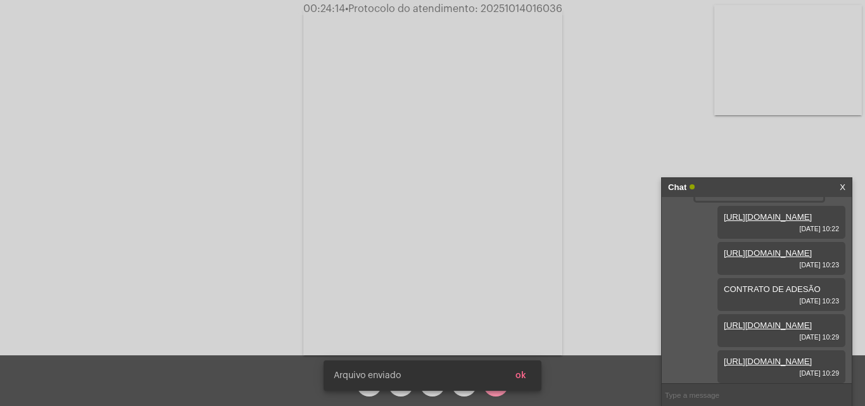
scroll to position [628, 0]
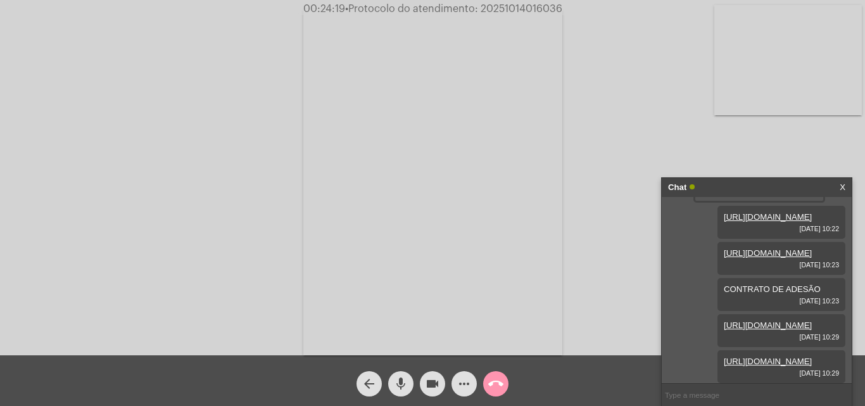
click at [761, 320] on link "[URL][DOMAIN_NAME]" at bounding box center [768, 325] width 88 height 10
click at [759, 357] on link "[URL][DOMAIN_NAME]" at bounding box center [768, 362] width 88 height 10
click at [471, 395] on span "more_horiz" at bounding box center [464, 383] width 15 height 25
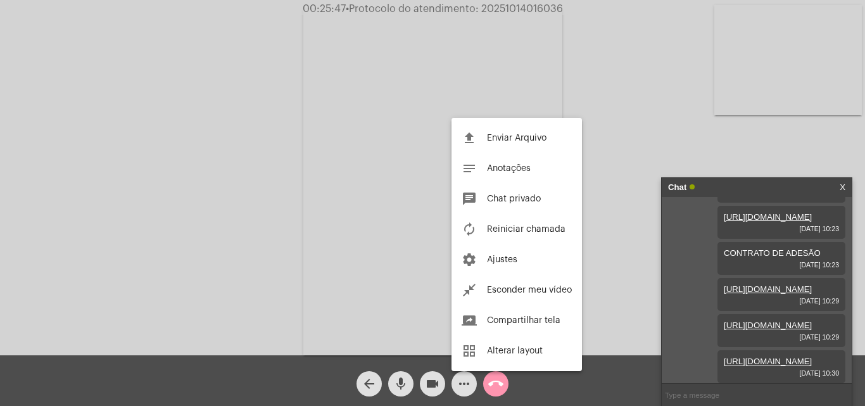
click at [539, 133] on button "file_upload Enviar Arquivo" at bounding box center [517, 138] width 130 height 30
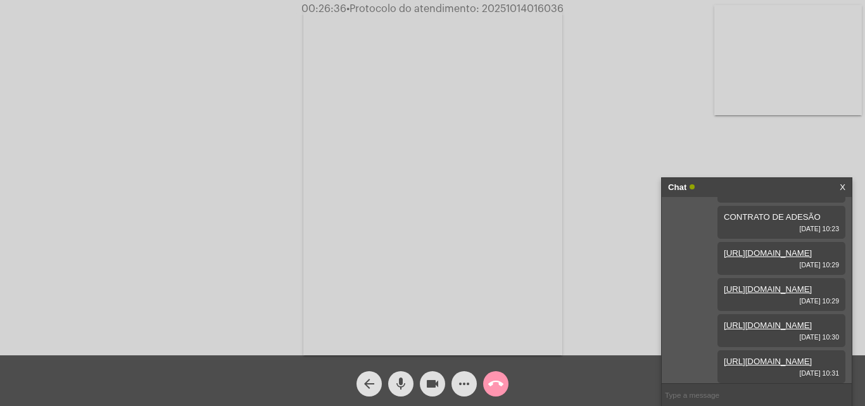
scroll to position [757, 0]
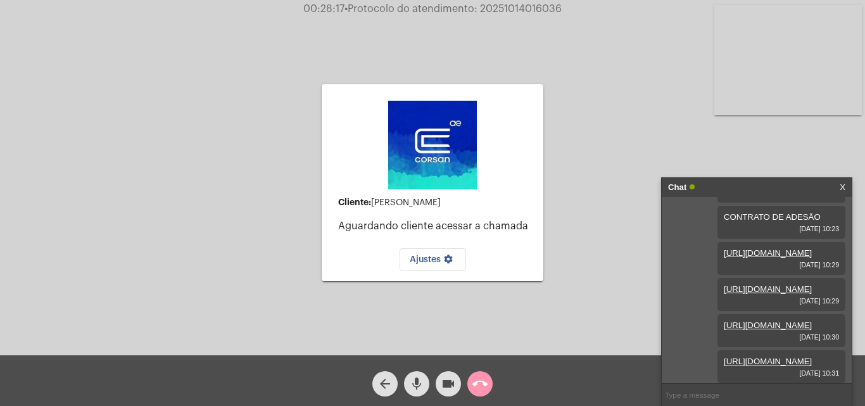
click at [740, 395] on input "text" at bounding box center [757, 395] width 190 height 22
drag, startPoint x: 840, startPoint y: 358, endPoint x: 865, endPoint y: 343, distance: 28.8
click at [865, 343] on app-call "00:28:22 • Protocolo do atendimento: 20251014016036 Cliente: [PERSON_NAME] clie…" at bounding box center [432, 203] width 865 height 406
click at [865, 338] on div "Cliente: [PERSON_NAME] cliente acessar a chamada Ajustes settings Acessando Câm…" at bounding box center [432, 177] width 865 height 355
click at [484, 381] on mat-icon "call_end" at bounding box center [479, 383] width 15 height 15
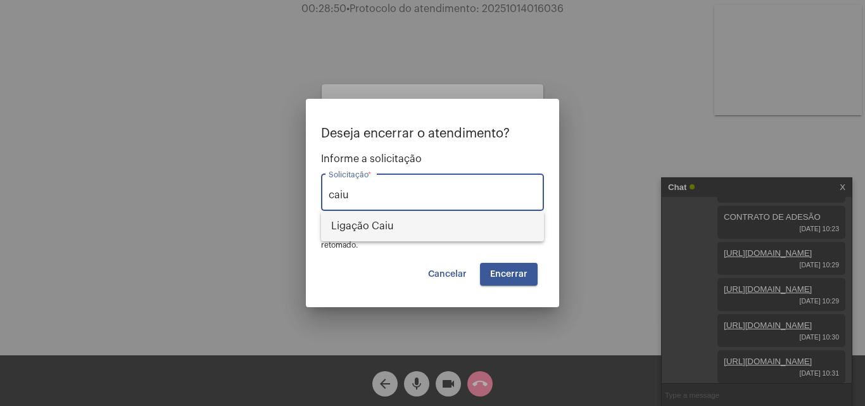
click at [430, 234] on span "Ligação Caiu" at bounding box center [432, 226] width 203 height 30
type input "Ligação Caiu"
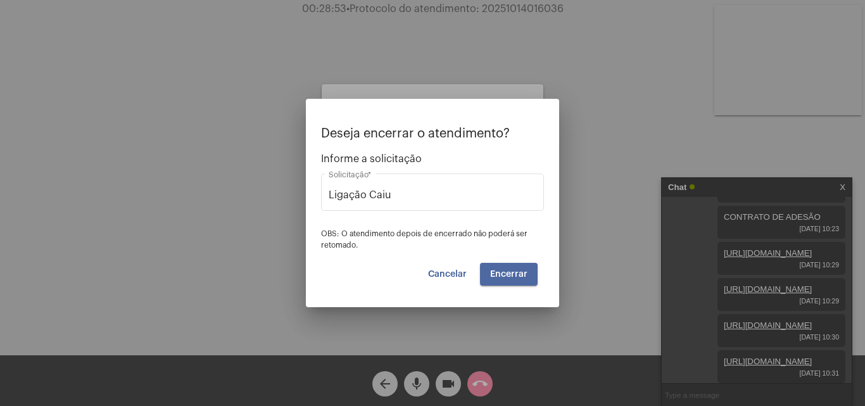
click at [498, 276] on span "Encerrar" at bounding box center [508, 274] width 37 height 9
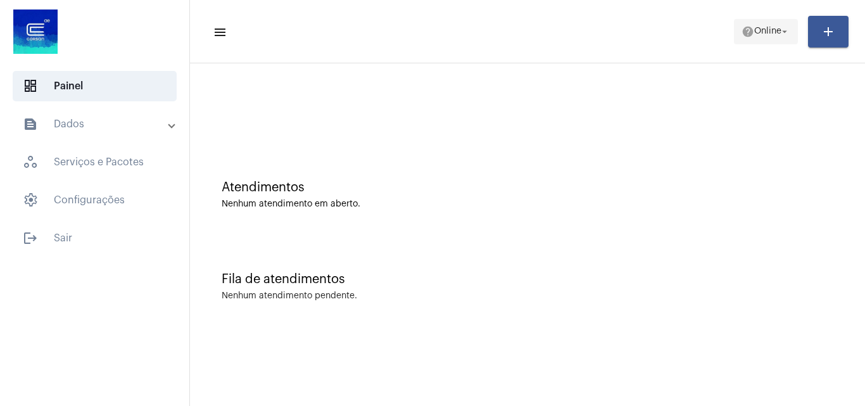
click at [766, 25] on span "help Online arrow_drop_down" at bounding box center [766, 31] width 49 height 23
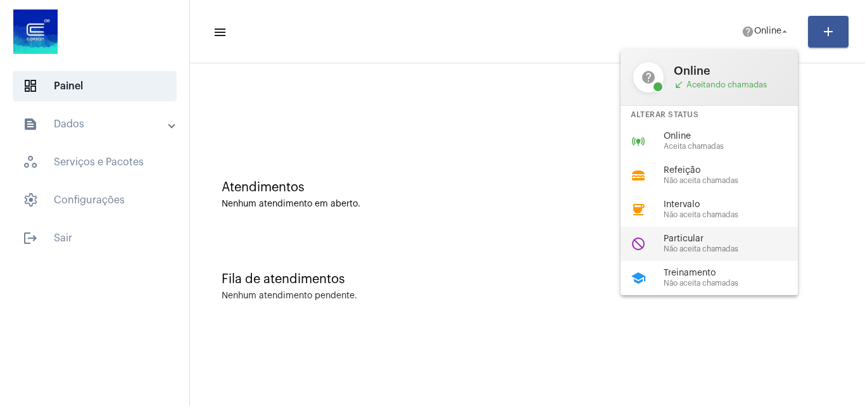
click at [738, 244] on div "Particular Não aceita chamadas" at bounding box center [736, 243] width 144 height 19
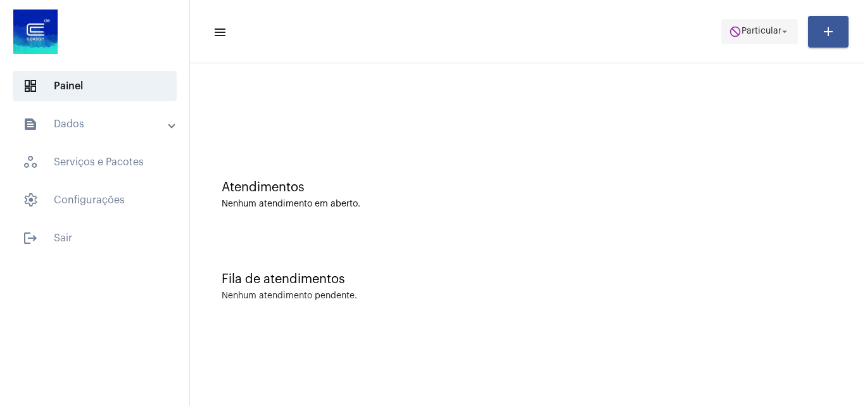
click at [753, 35] on span "Particular" at bounding box center [762, 31] width 40 height 9
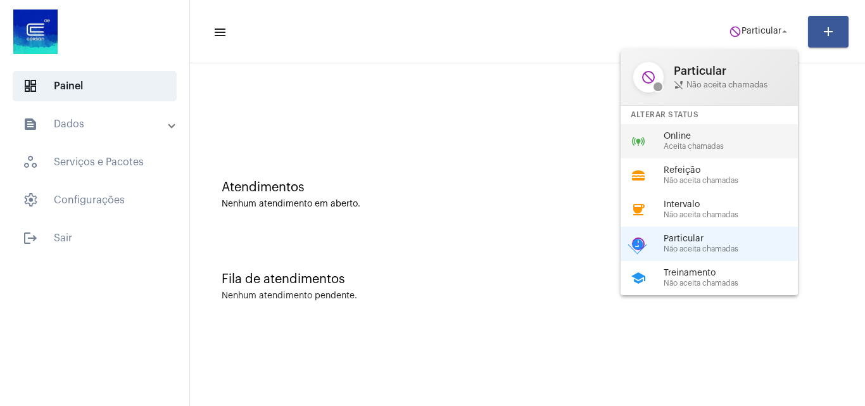
click at [735, 129] on div "online_prediction Online Aceita chamadas" at bounding box center [720, 141] width 198 height 34
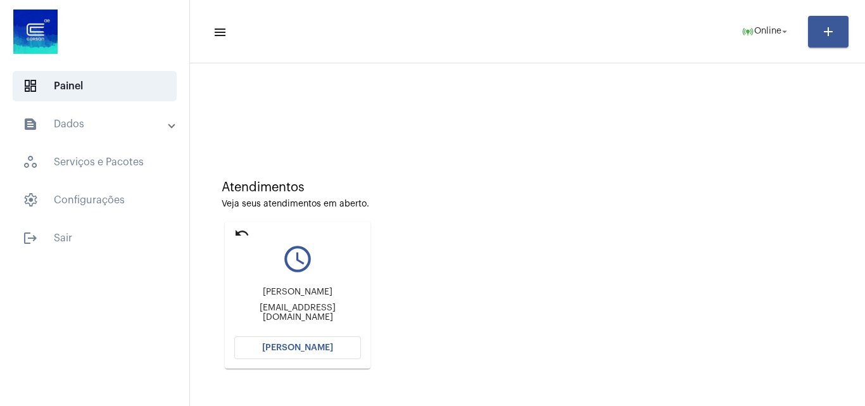
click at [308, 338] on button "[PERSON_NAME]" at bounding box center [297, 347] width 127 height 23
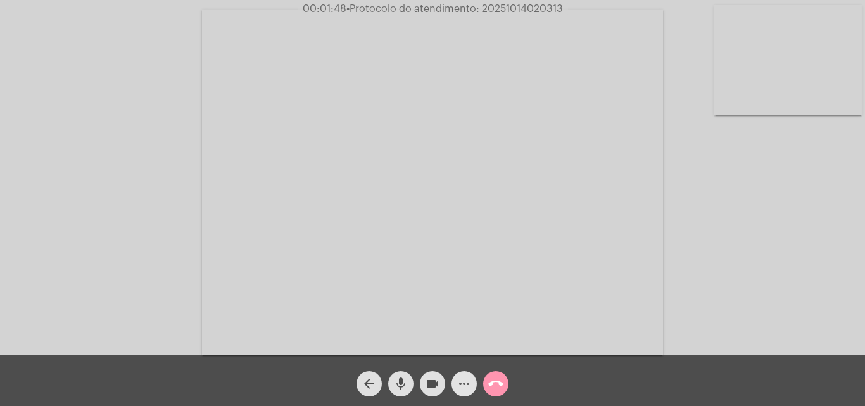
click at [468, 386] on mat-icon "more_horiz" at bounding box center [464, 383] width 15 height 15
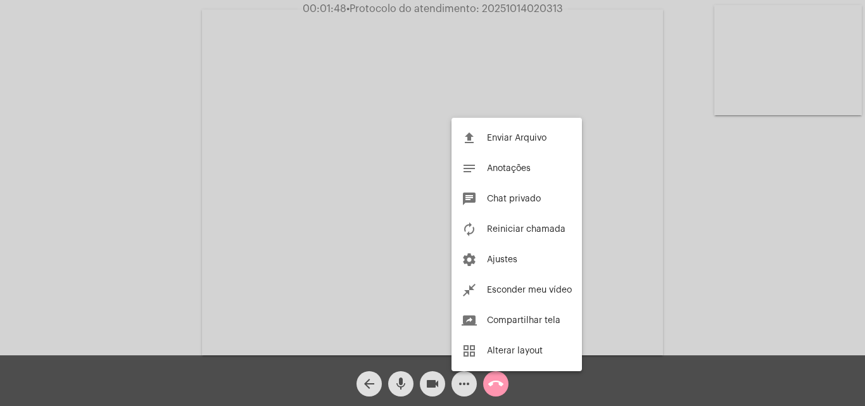
click at [517, 201] on span "Chat privado" at bounding box center [514, 198] width 54 height 9
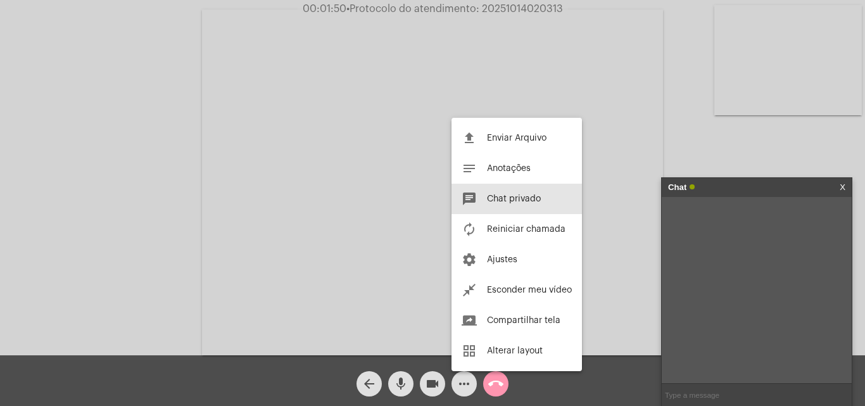
click at [715, 386] on input "text" at bounding box center [757, 395] width 190 height 22
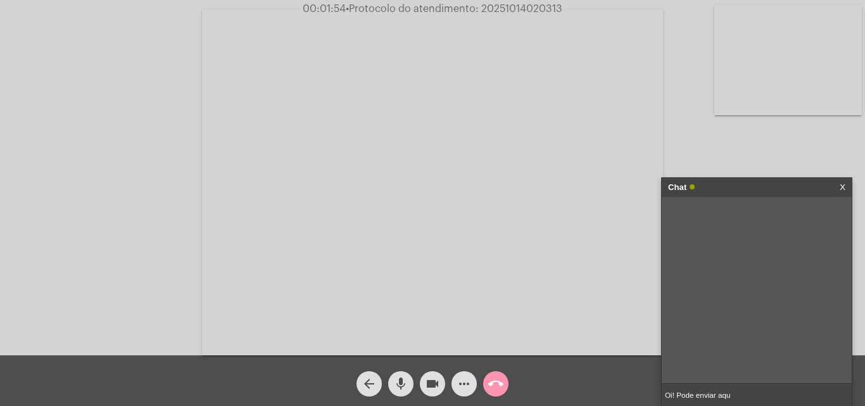
type input "Oi! Pode enviar aqui"
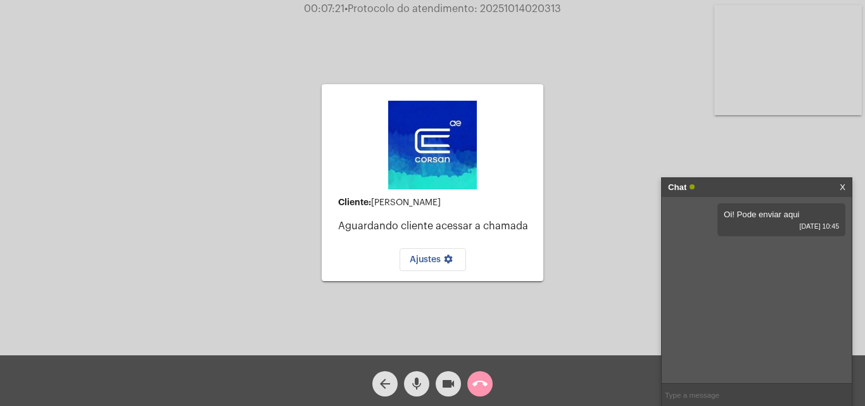
click at [702, 400] on input "text" at bounding box center [757, 395] width 190 height 22
click at [702, 391] on input "text" at bounding box center [757, 395] width 190 height 22
click at [693, 389] on input "text" at bounding box center [757, 395] width 190 height 22
click at [485, 383] on mat-icon "call_end" at bounding box center [479, 383] width 15 height 15
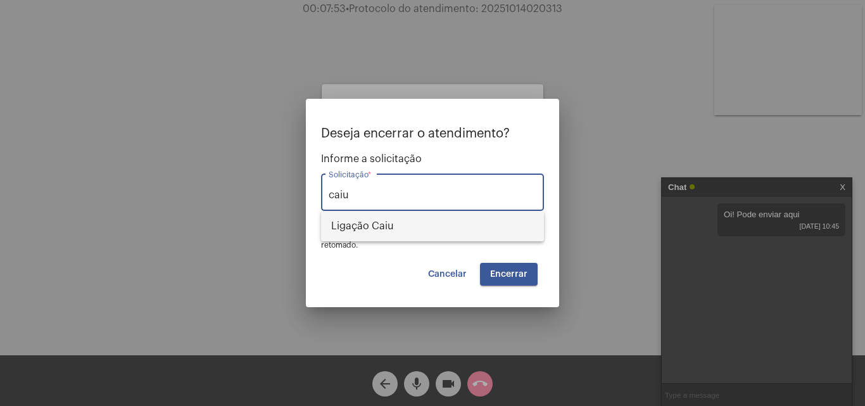
click at [488, 220] on span "Ligação Caiu" at bounding box center [432, 226] width 203 height 30
type input "Ligação Caiu"
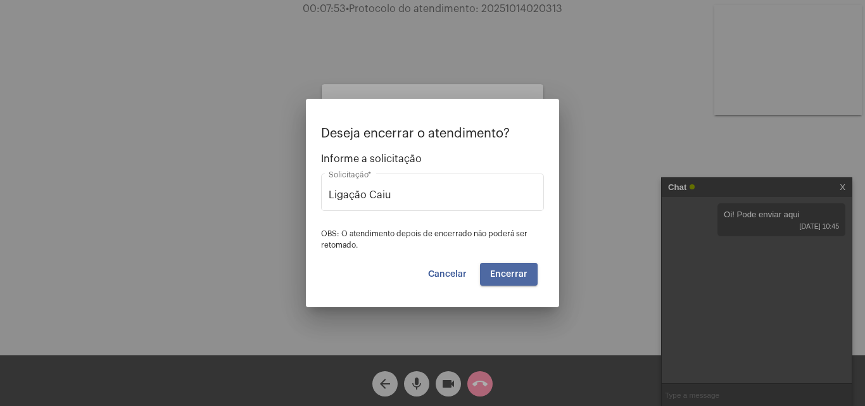
click at [513, 271] on span "Encerrar" at bounding box center [508, 274] width 37 height 9
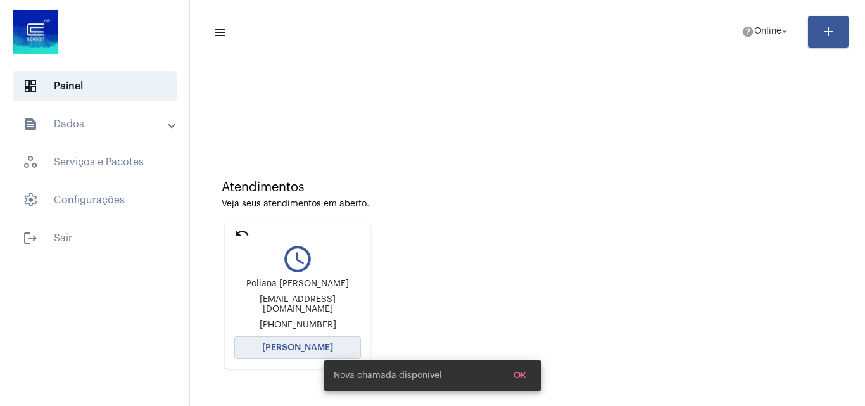
click at [298, 345] on span "[PERSON_NAME]" at bounding box center [297, 347] width 71 height 9
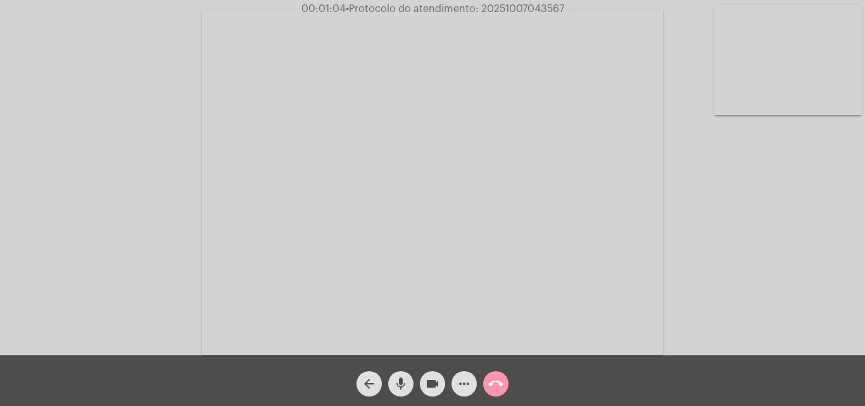
drag, startPoint x: 422, startPoint y: 388, endPoint x: 401, endPoint y: 383, distance: 21.5
click at [422, 388] on button "videocam" at bounding box center [432, 383] width 25 height 25
click at [401, 383] on mat-icon "mic" at bounding box center [400, 383] width 15 height 15
click at [403, 376] on span "mic_off" at bounding box center [400, 383] width 15 height 25
click at [429, 384] on mat-icon "videocam_off" at bounding box center [432, 383] width 15 height 15
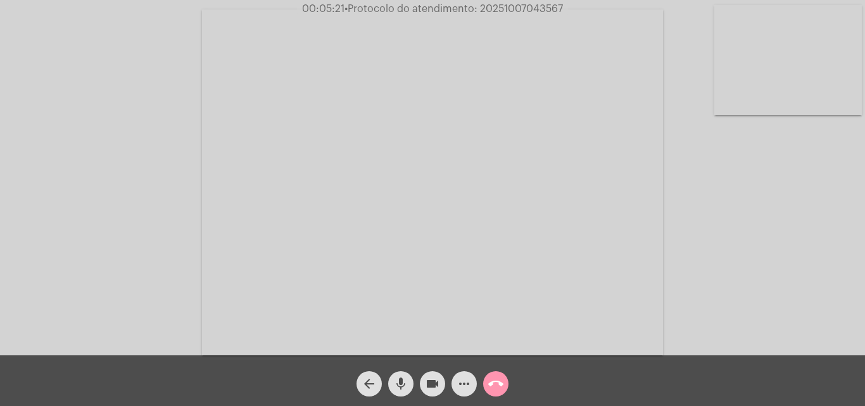
drag, startPoint x: 410, startPoint y: 383, endPoint x: 419, endPoint y: 382, distance: 9.0
click at [410, 383] on button "mic" at bounding box center [400, 383] width 25 height 25
click at [426, 382] on mat-icon "videocam" at bounding box center [432, 383] width 15 height 15
drag, startPoint x: 400, startPoint y: 381, endPoint x: 425, endPoint y: 379, distance: 25.5
click at [400, 381] on mat-icon "mic_off" at bounding box center [400, 383] width 15 height 15
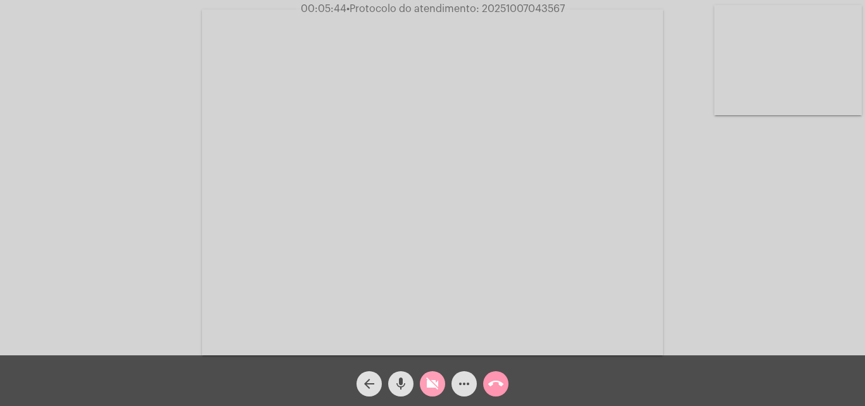
click at [425, 379] on button "videocam_off" at bounding box center [432, 383] width 25 height 25
click at [401, 387] on mat-icon "mic" at bounding box center [400, 383] width 15 height 15
click at [432, 384] on mat-icon "videocam" at bounding box center [432, 383] width 15 height 15
click at [410, 385] on button "mic_off" at bounding box center [400, 383] width 25 height 25
click at [424, 384] on button "videocam_off" at bounding box center [432, 383] width 25 height 25
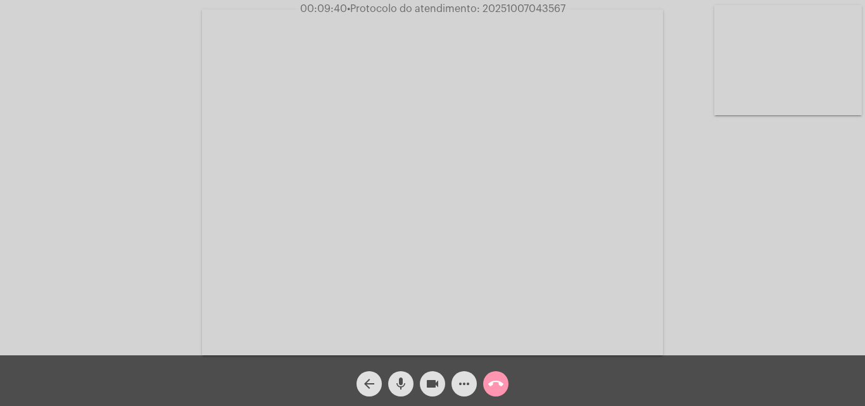
click at [403, 380] on mat-icon "mic" at bounding box center [400, 383] width 15 height 15
click at [430, 384] on mat-icon "videocam" at bounding box center [432, 383] width 15 height 15
click at [409, 390] on button "mic_off" at bounding box center [400, 383] width 25 height 25
click at [433, 382] on mat-icon "videocam_off" at bounding box center [432, 383] width 15 height 15
drag, startPoint x: 635, startPoint y: 367, endPoint x: 816, endPoint y: 390, distance: 181.9
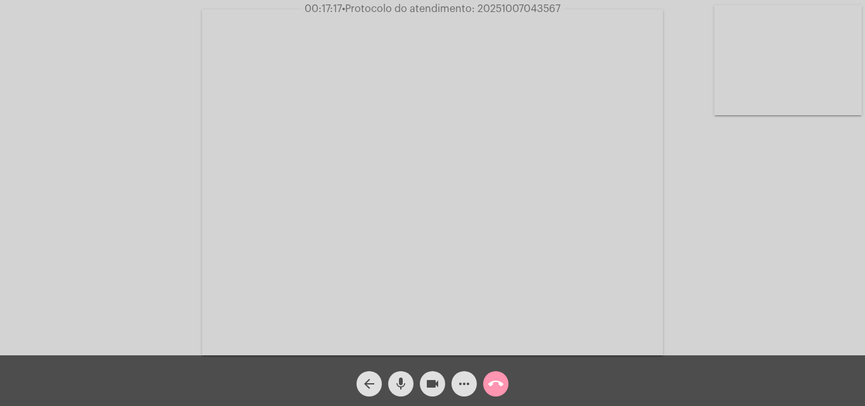
click at [806, 390] on div "arrow_back mic videocam more_horiz call_end" at bounding box center [432, 380] width 865 height 51
click at [173, 216] on div "Acessando Câmera e Microfone..." at bounding box center [432, 180] width 863 height 355
drag, startPoint x: 481, startPoint y: 8, endPoint x: 565, endPoint y: 10, distance: 83.6
click at [565, 10] on span "00:17:58 • Protocolo do atendimento: 20251007043567" at bounding box center [432, 9] width 269 height 13
copy span "20251007043567"
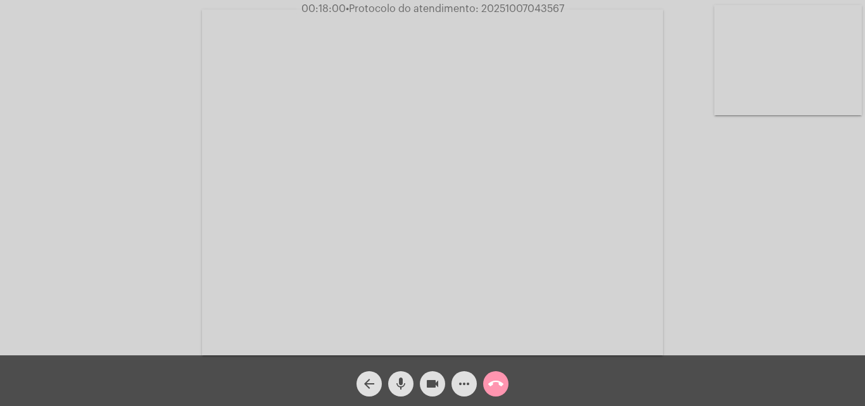
click at [459, 386] on mat-icon "more_horiz" at bounding box center [464, 383] width 15 height 15
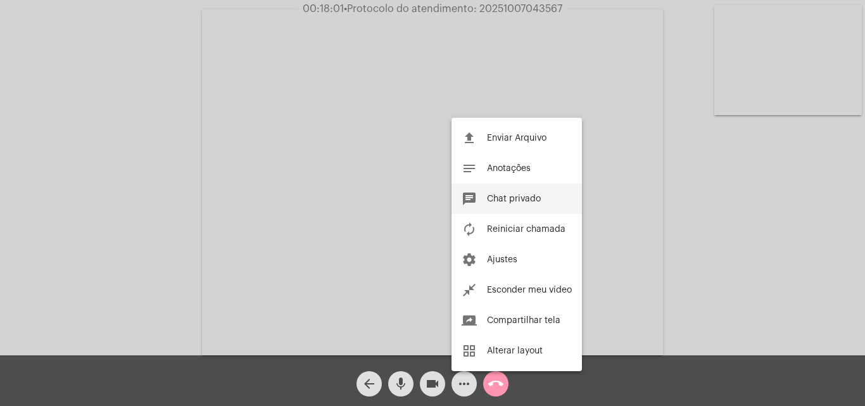
click at [508, 187] on button "chat Chat privado" at bounding box center [517, 199] width 130 height 30
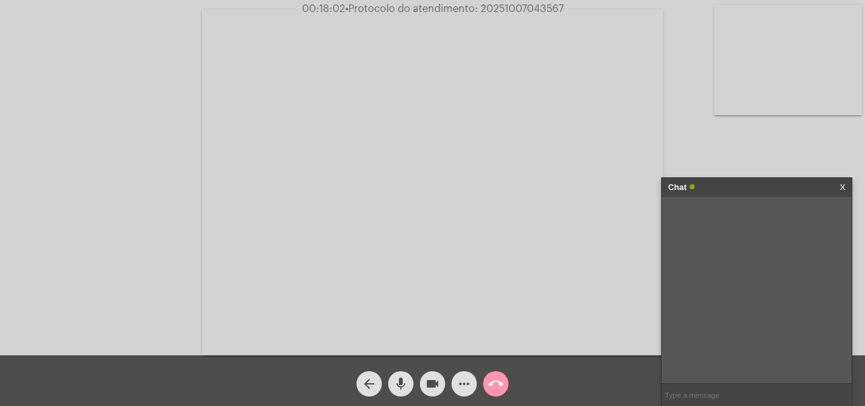
click at [710, 394] on input "text" at bounding box center [757, 395] width 190 height 22
paste input "20251007043567"
type input "20251007043567"
click at [775, 188] on div "Chat" at bounding box center [743, 187] width 151 height 19
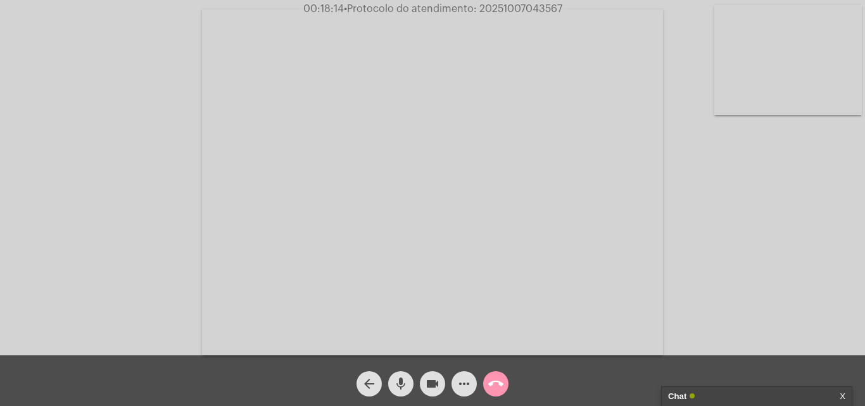
click at [732, 397] on div "Chat" at bounding box center [743, 396] width 151 height 19
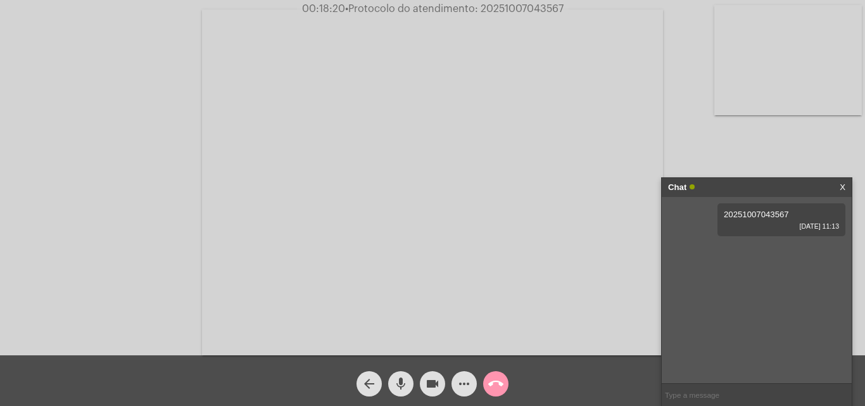
click at [741, 391] on input "text" at bounding box center [757, 395] width 190 height 22
click at [486, 383] on button "call_end" at bounding box center [495, 383] width 25 height 25
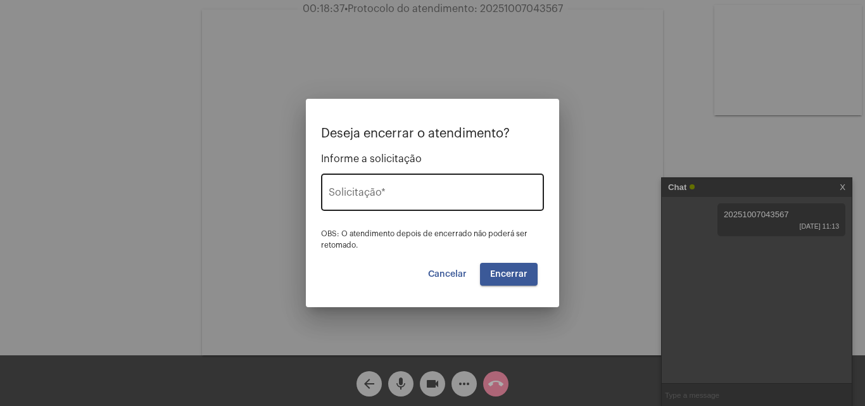
click at [430, 180] on div "Solicitação *" at bounding box center [433, 191] width 208 height 40
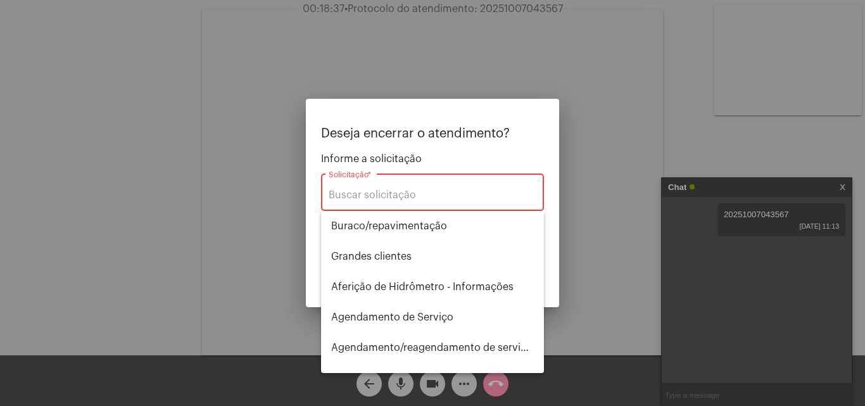
click at [422, 185] on div "Solicitação *" at bounding box center [433, 191] width 208 height 40
click at [400, 191] on input "Solicitação *" at bounding box center [433, 194] width 208 height 11
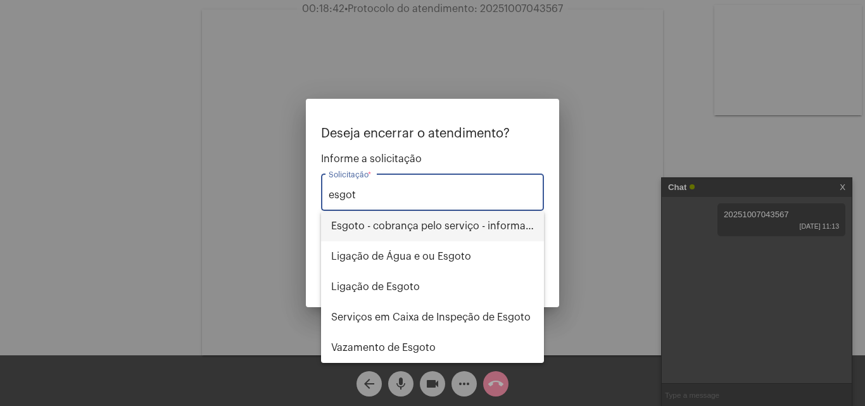
click at [444, 215] on span "Esgoto - cobrança pelo serviço - informações" at bounding box center [432, 226] width 203 height 30
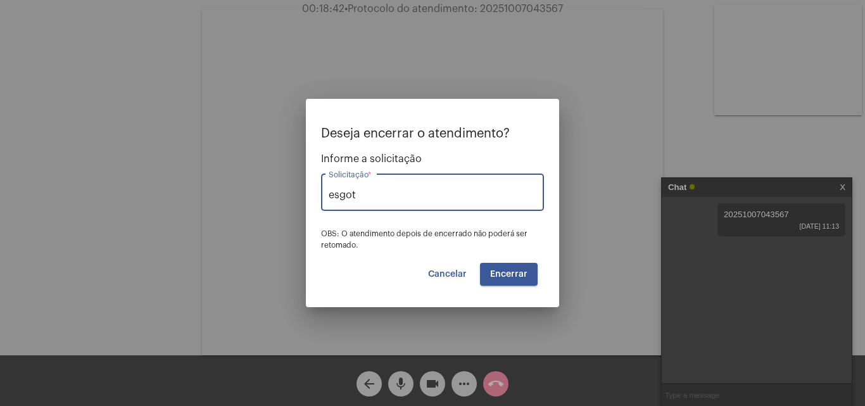
type input "Esgoto - cobrança pelo serviço - informações"
click at [512, 276] on span "Encerrar" at bounding box center [508, 274] width 37 height 9
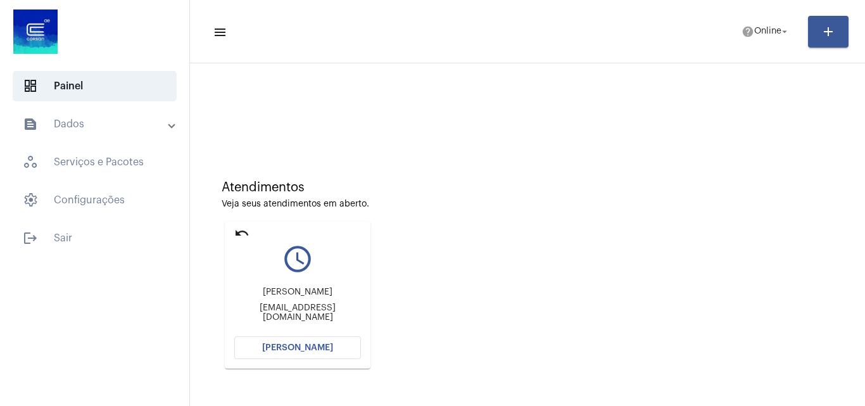
click at [317, 355] on button "[PERSON_NAME]" at bounding box center [297, 347] width 127 height 23
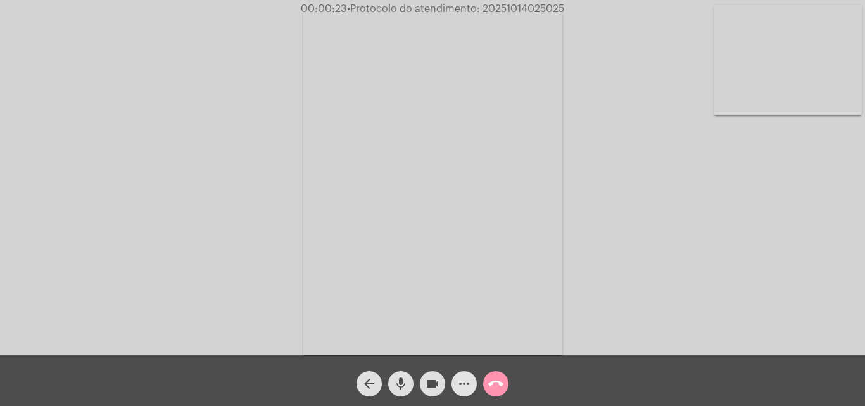
click at [467, 386] on mat-icon "more_horiz" at bounding box center [464, 383] width 15 height 15
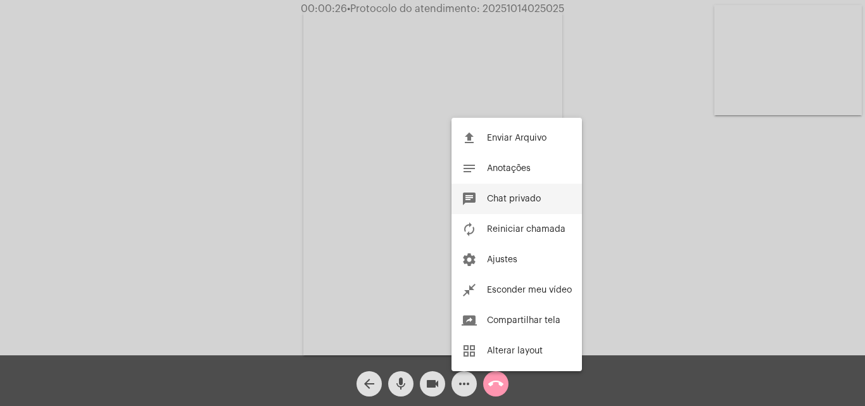
click at [532, 196] on span "Chat privado" at bounding box center [514, 198] width 54 height 9
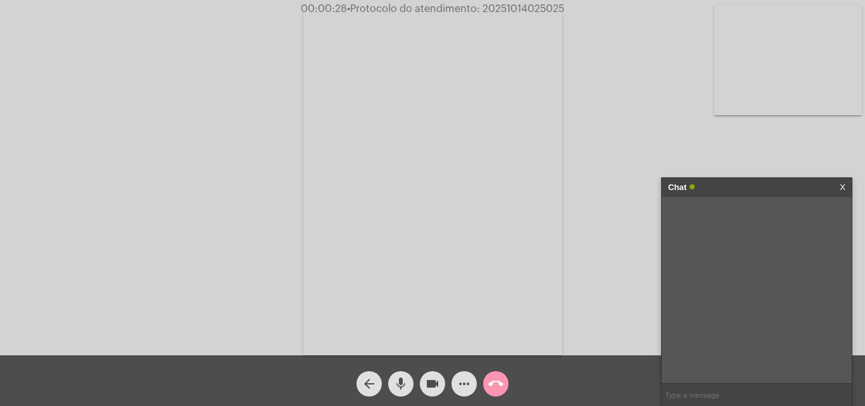
click at [711, 390] on input "text" at bounding box center [757, 395] width 190 height 22
type input "Oi!"
click at [688, 398] on input "text" at bounding box center [757, 395] width 190 height 22
paste input "Documentos necessários:"
type input "Documentos necessários:"
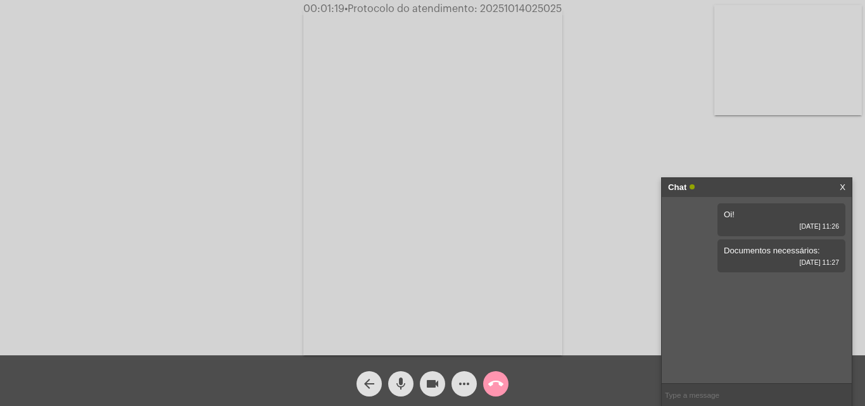
click at [732, 397] on input "text" at bounding box center [757, 395] width 190 height 22
paste input "RG (validade 10 anos) e CPF;"
type input "- RG (validade 10 anos) e CPF;"
click at [719, 391] on input "text" at bounding box center [757, 395] width 190 height 22
paste input "E um documento que comprove a posse ou uso do imóvel, que pode ser o contrato d…"
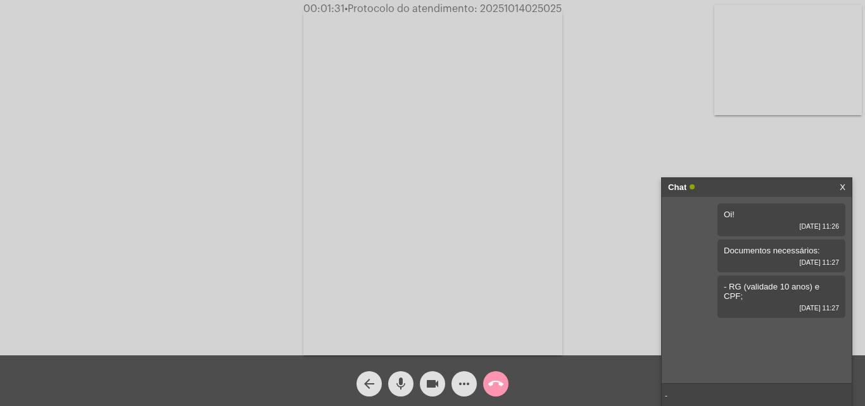
type input "- E um documento que comprove a posse ou uso do imóvel, que pode ser o contrato…"
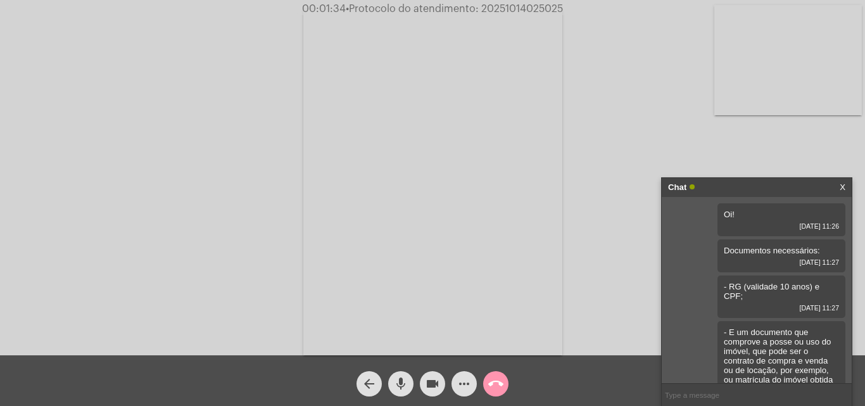
scroll to position [56, 0]
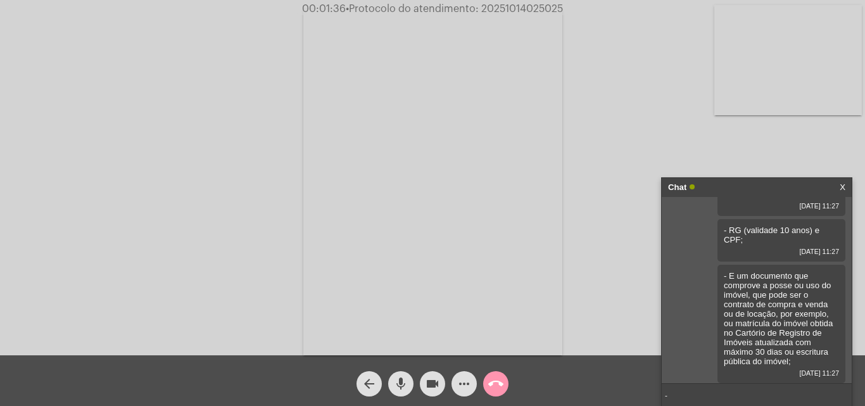
paste input "Se for [PERSON_NAME], apresentar também CNPJ e Contrato Social registrado na Ju…"
type input "- Se for [PERSON_NAME], apresentar também CNPJ e Contrato Social registrado na …"
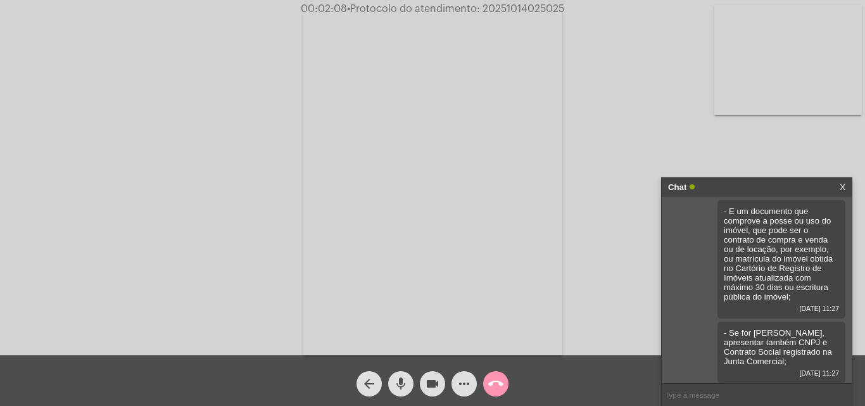
click at [685, 386] on input "text" at bounding box center [757, 395] width 190 height 22
click at [469, 388] on mat-icon "more_horiz" at bounding box center [464, 383] width 15 height 15
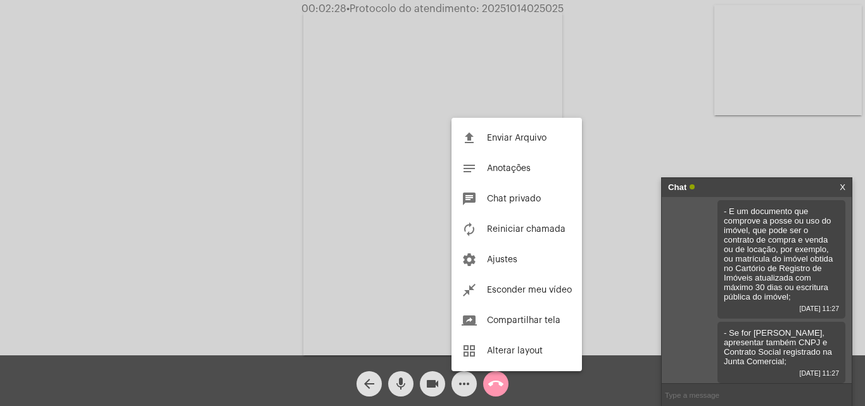
click at [623, 127] on div at bounding box center [432, 203] width 865 height 406
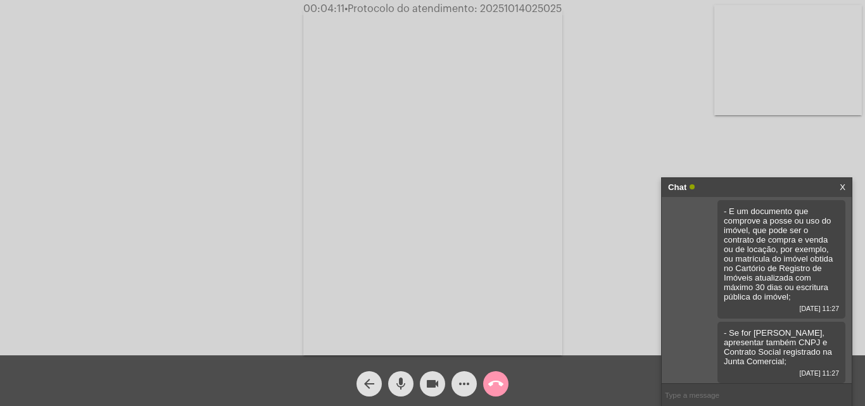
click at [742, 181] on div "Chat" at bounding box center [743, 187] width 151 height 19
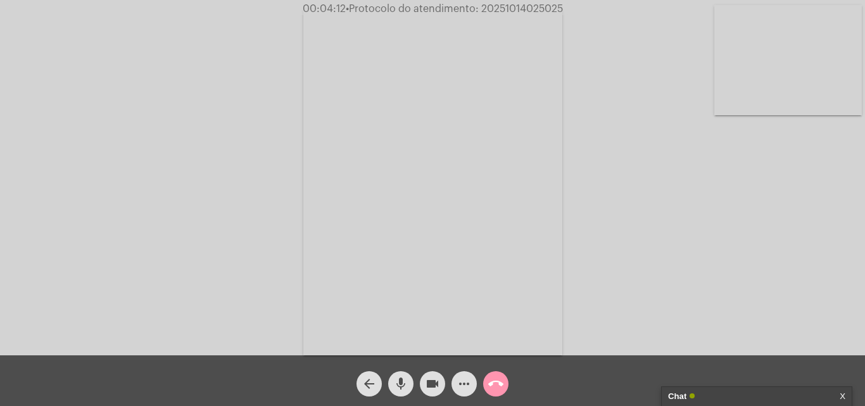
click at [737, 396] on div "Chat" at bounding box center [743, 396] width 151 height 19
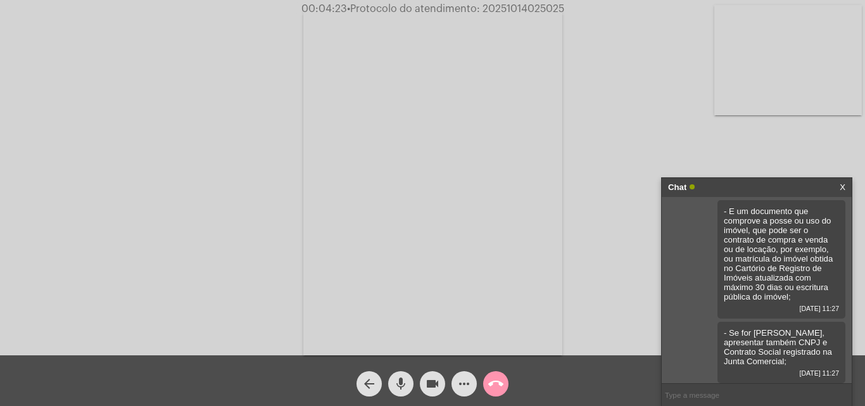
click at [705, 391] on input "text" at bounding box center [757, 395] width 190 height 22
click at [462, 393] on span "more_horiz" at bounding box center [464, 383] width 15 height 25
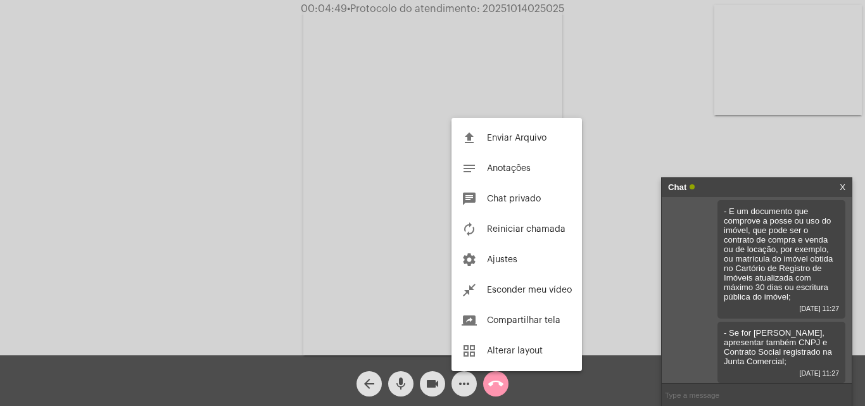
click at [649, 165] on div at bounding box center [432, 203] width 865 height 406
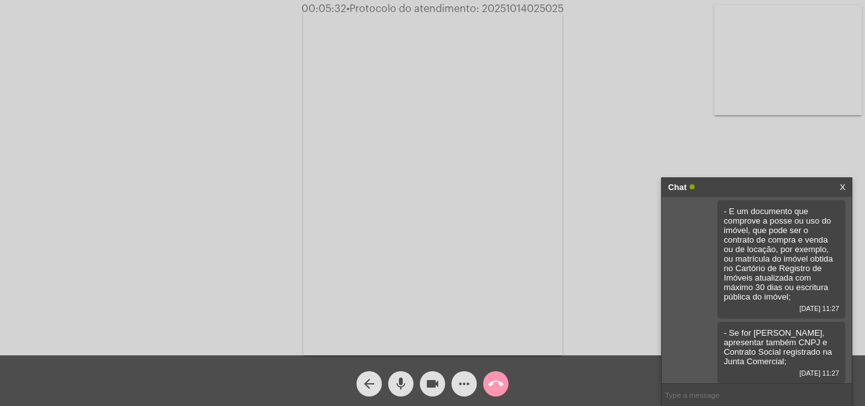
click at [734, 396] on input "text" at bounding box center [757, 395] width 190 height 22
click at [465, 374] on span "more_horiz" at bounding box center [464, 383] width 15 height 25
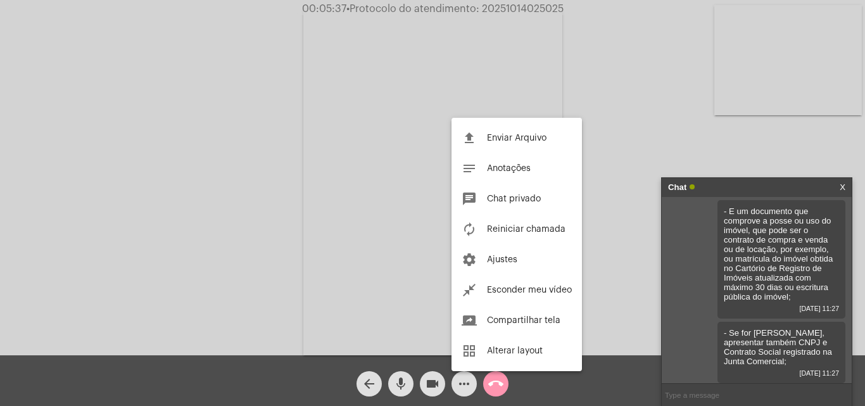
click at [644, 270] on div at bounding box center [432, 203] width 865 height 406
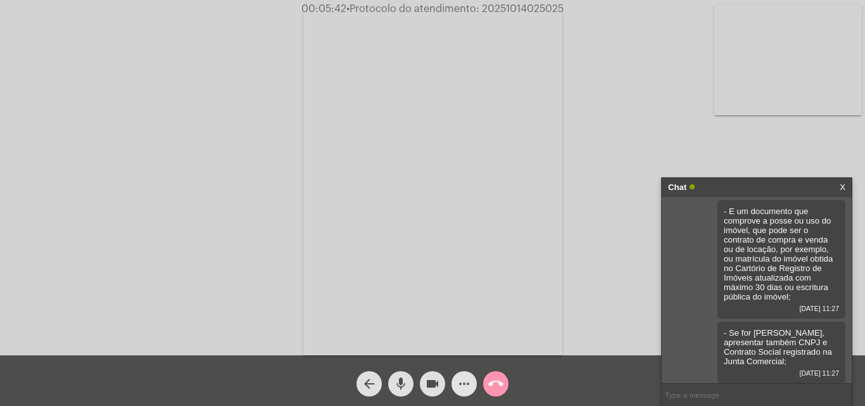
click at [472, 377] on button "more_horiz" at bounding box center [464, 383] width 25 height 25
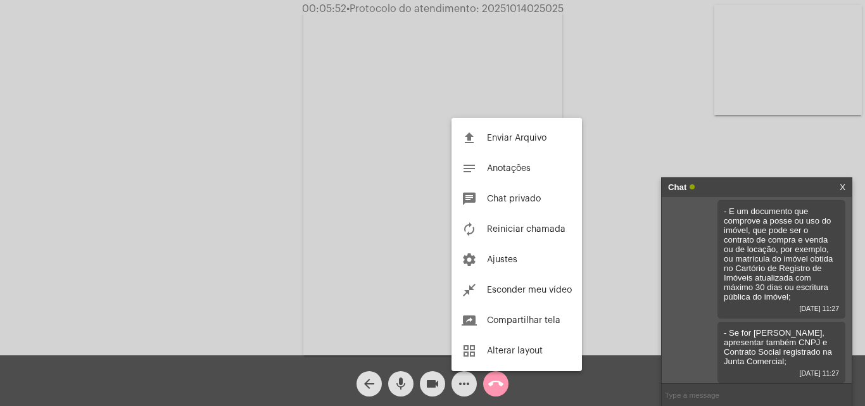
click at [618, 272] on div at bounding box center [432, 203] width 865 height 406
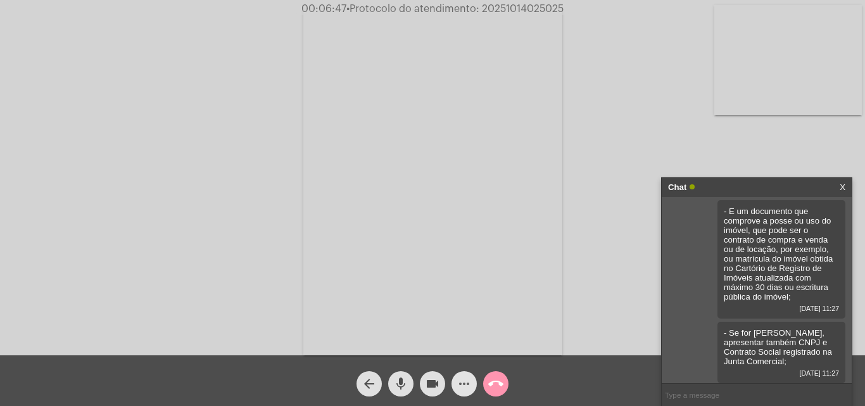
click at [471, 377] on mat-icon "more_horiz" at bounding box center [464, 383] width 15 height 15
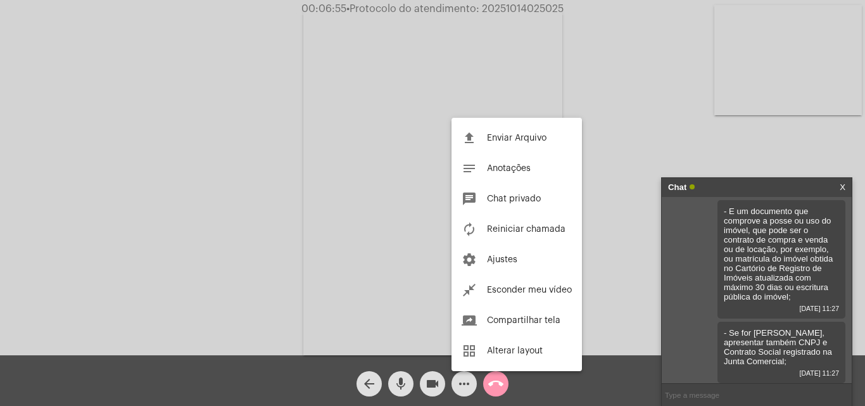
click at [605, 133] on div at bounding box center [432, 203] width 865 height 406
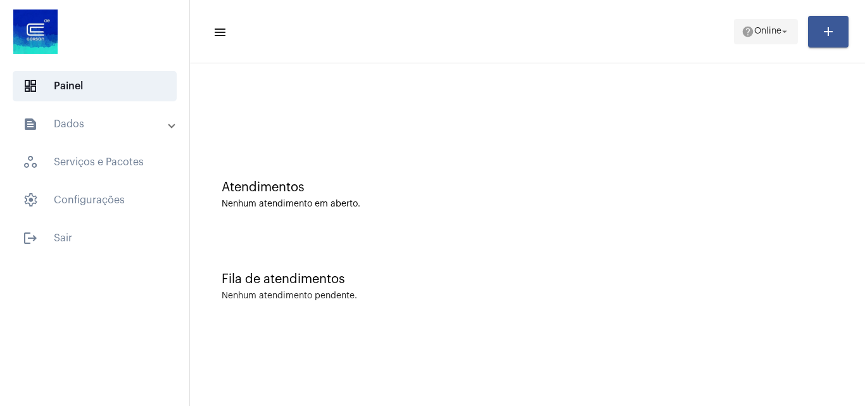
click at [771, 34] on span "Online" at bounding box center [767, 31] width 27 height 9
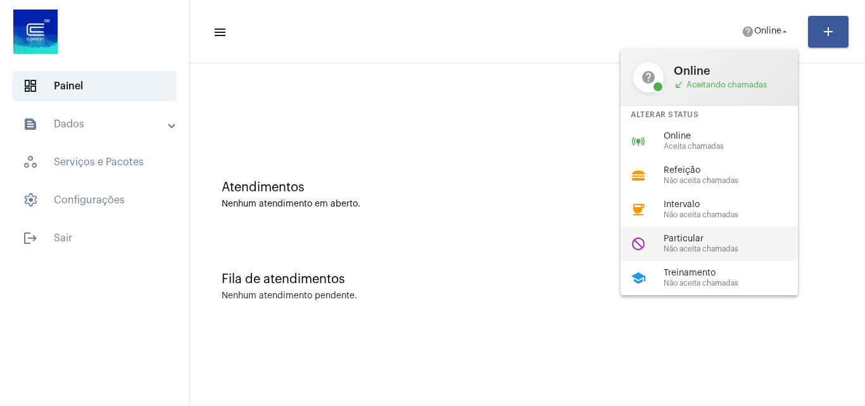
click at [719, 231] on div "do_not_disturb Particular Não aceita chamadas" at bounding box center [720, 244] width 198 height 34
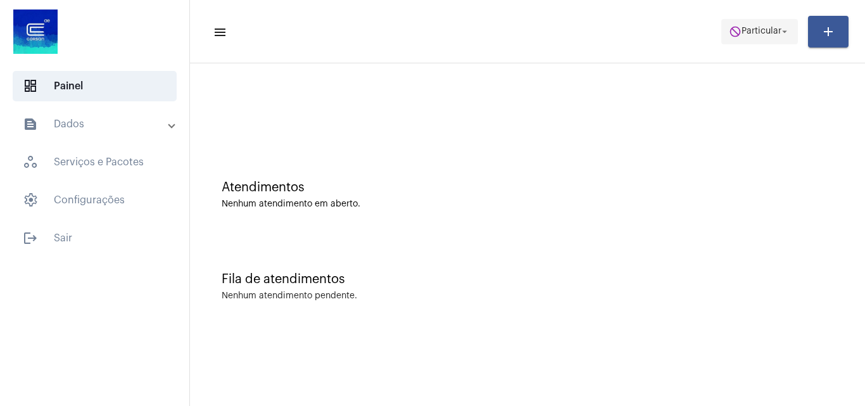
click at [773, 25] on span "do_not_disturb Particular arrow_drop_down" at bounding box center [759, 31] width 61 height 23
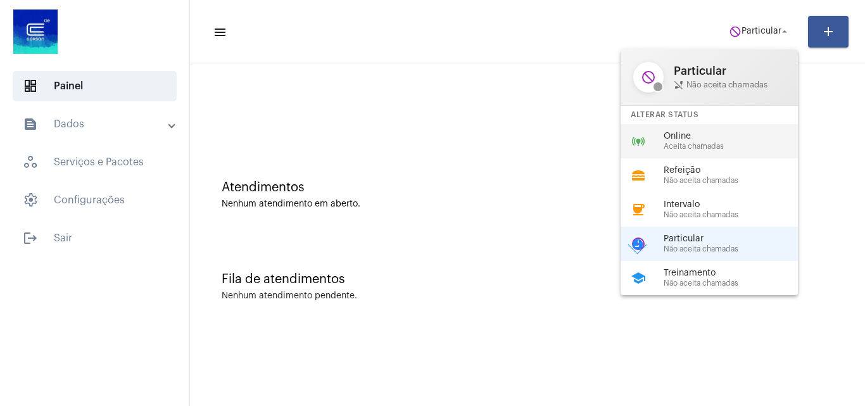
click at [741, 151] on div "online_prediction Online Aceita chamadas" at bounding box center [720, 141] width 198 height 34
